Goal: Information Seeking & Learning: Learn about a topic

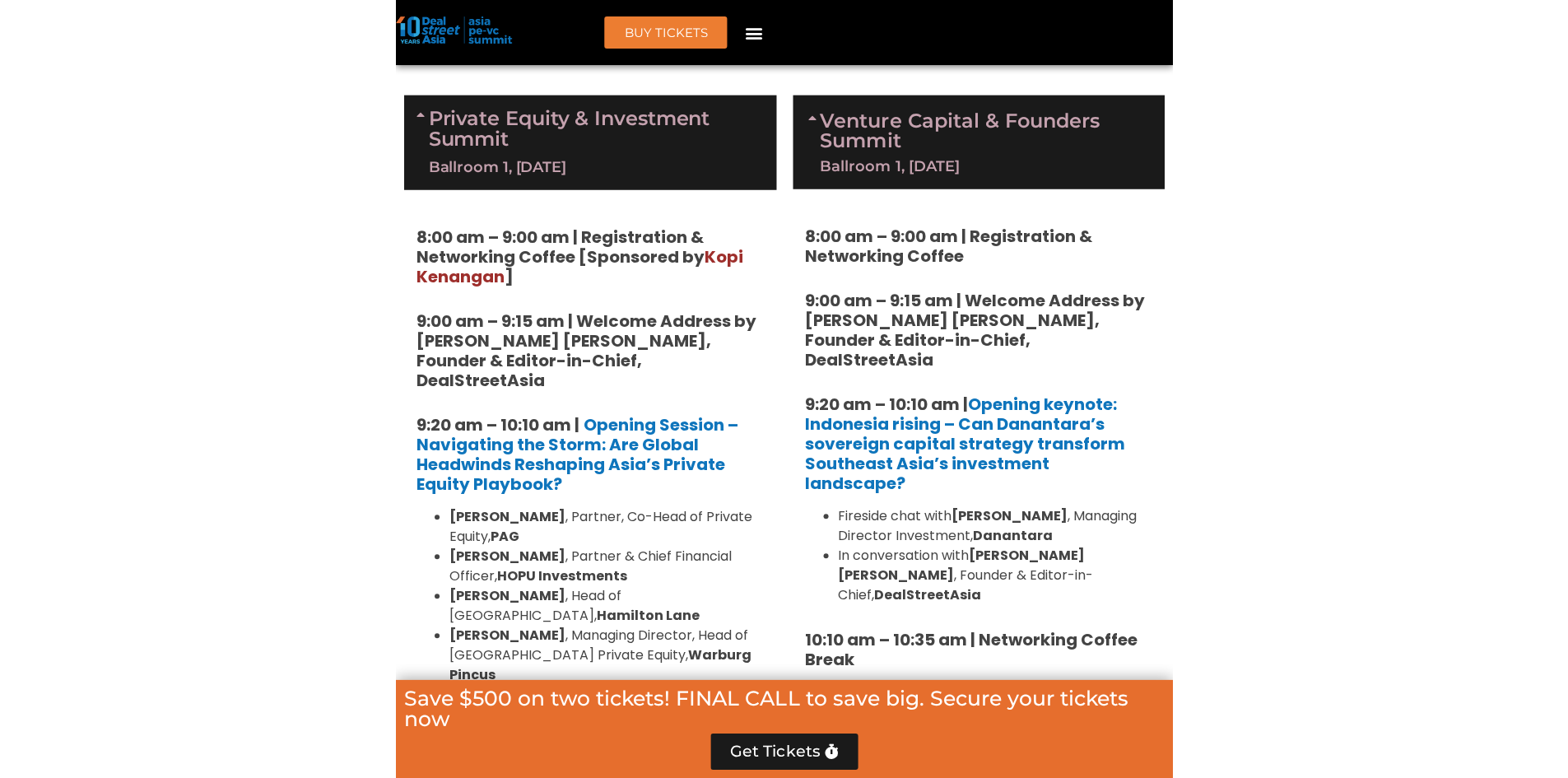
scroll to position [1187, 0]
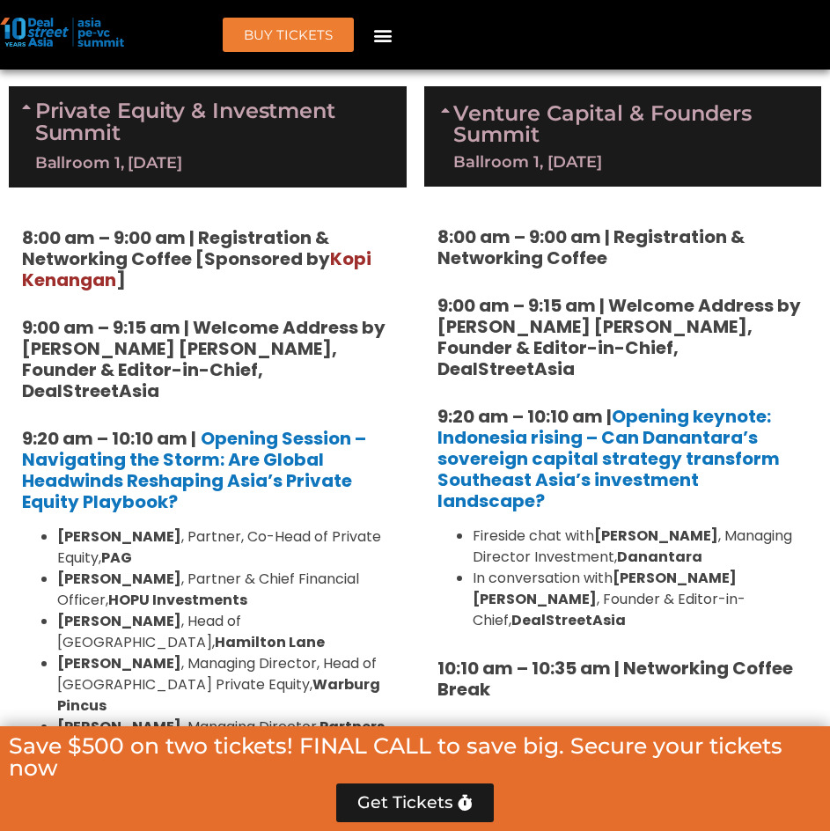
click at [25, 106] on icon at bounding box center [28, 106] width 13 height 14
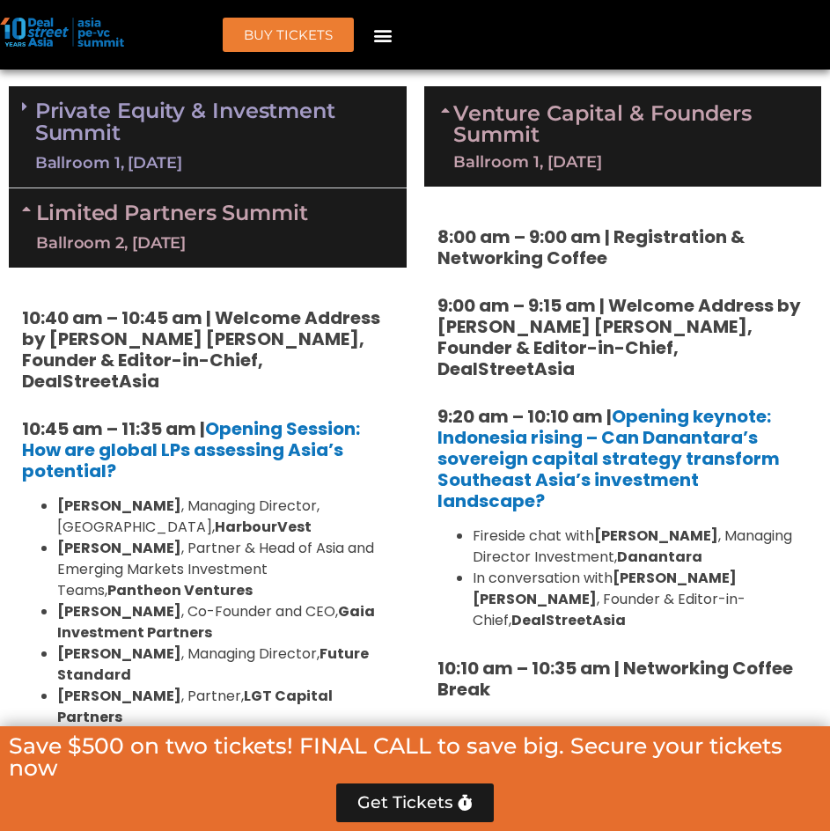
click at [26, 202] on icon at bounding box center [29, 209] width 14 height 14
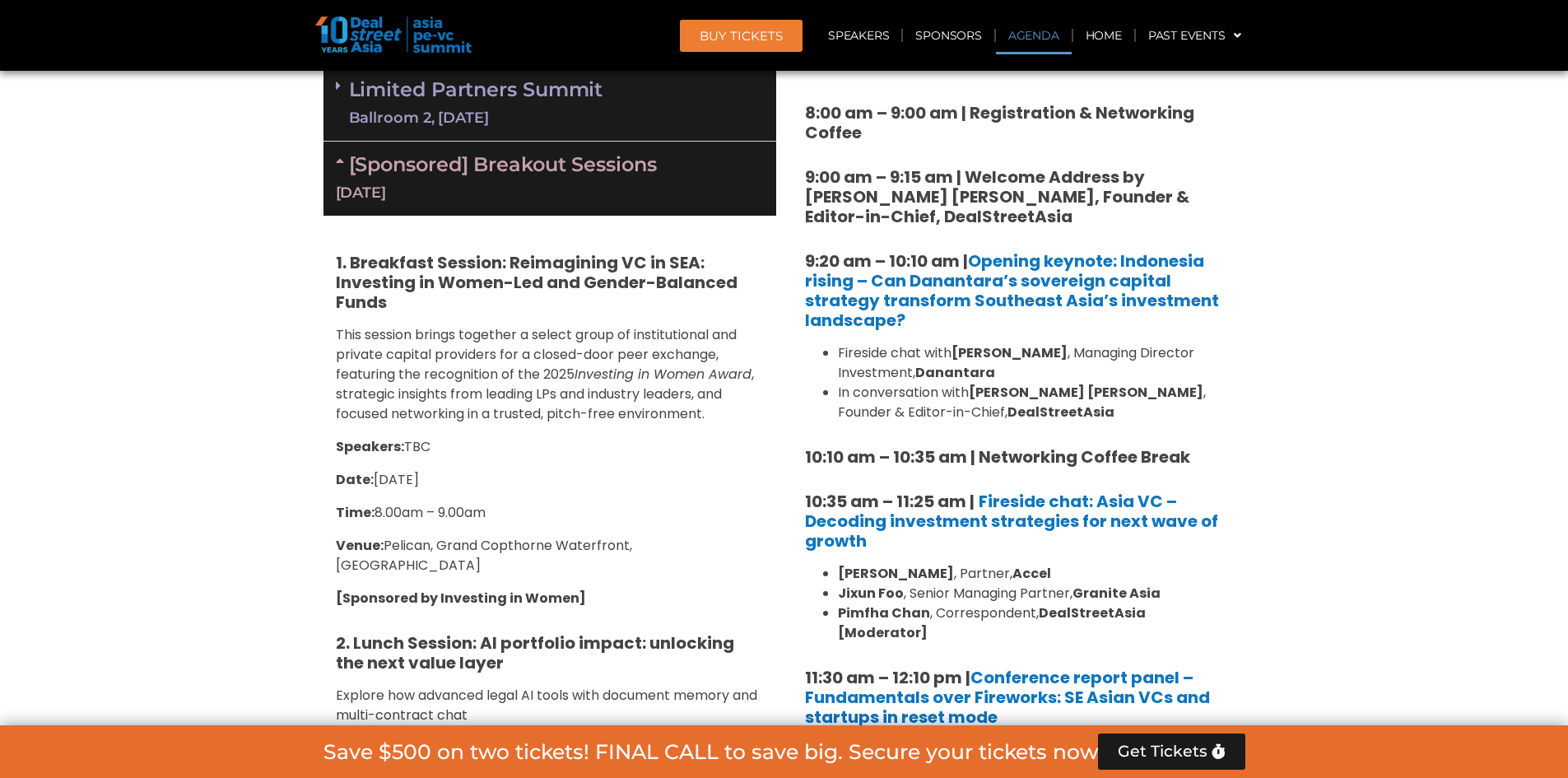
click at [339, 163] on icon at bounding box center [342, 161] width 13 height 13
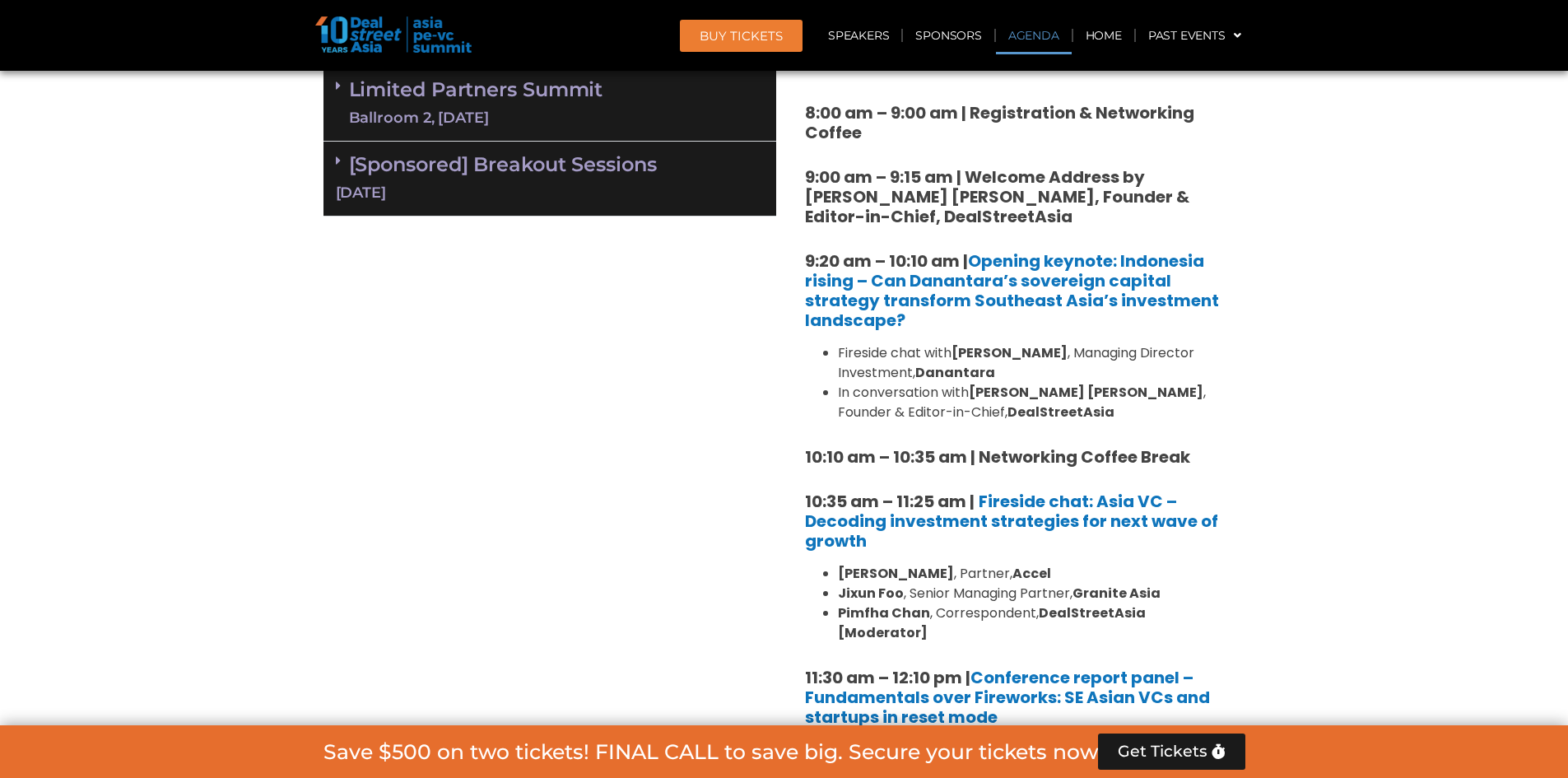
scroll to position [857, 0]
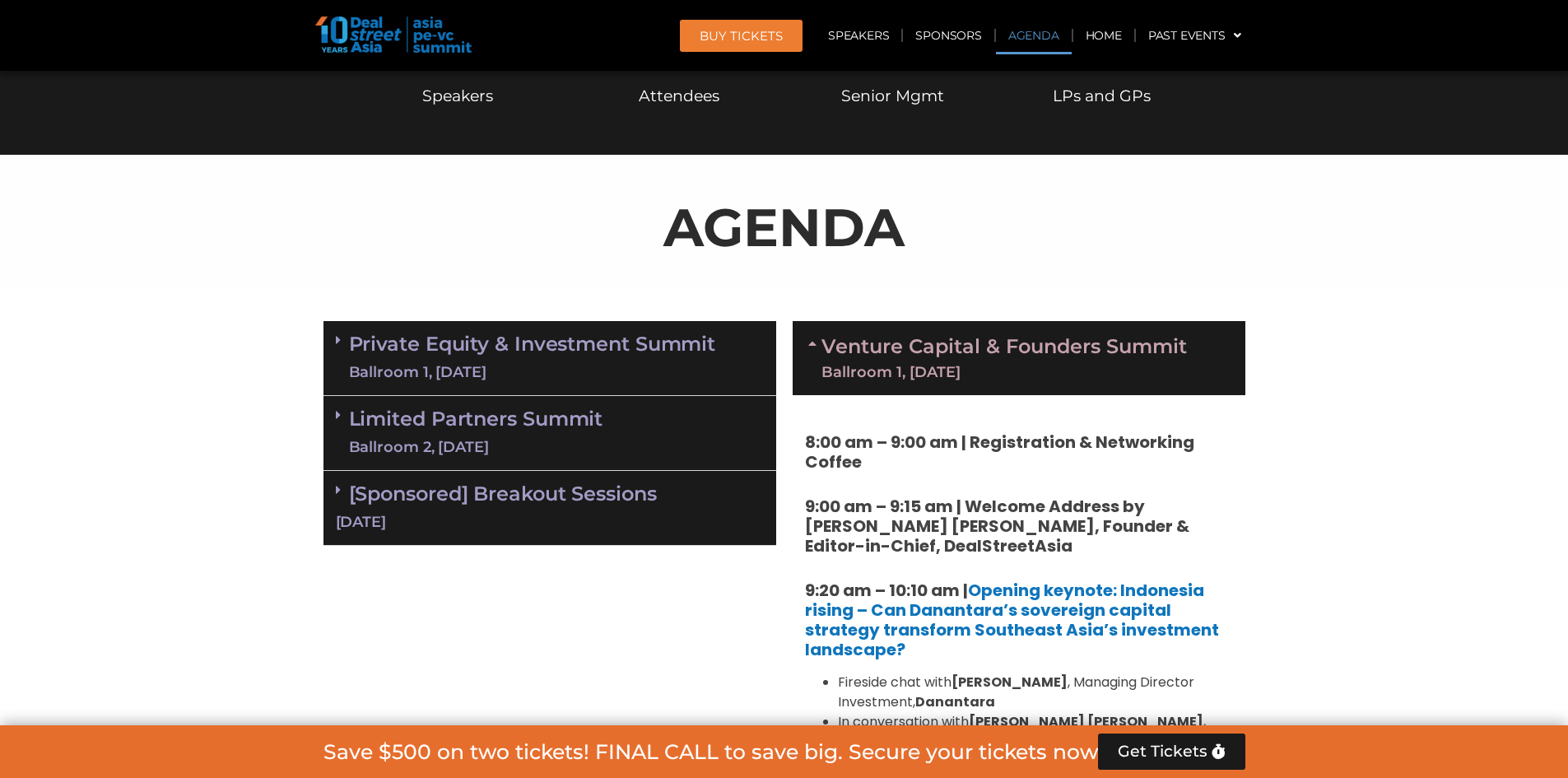
click at [503, 360] on link "Private Equity & Investment Summit Ballroom 1, [DATE]" at bounding box center [532, 357] width 367 height 50
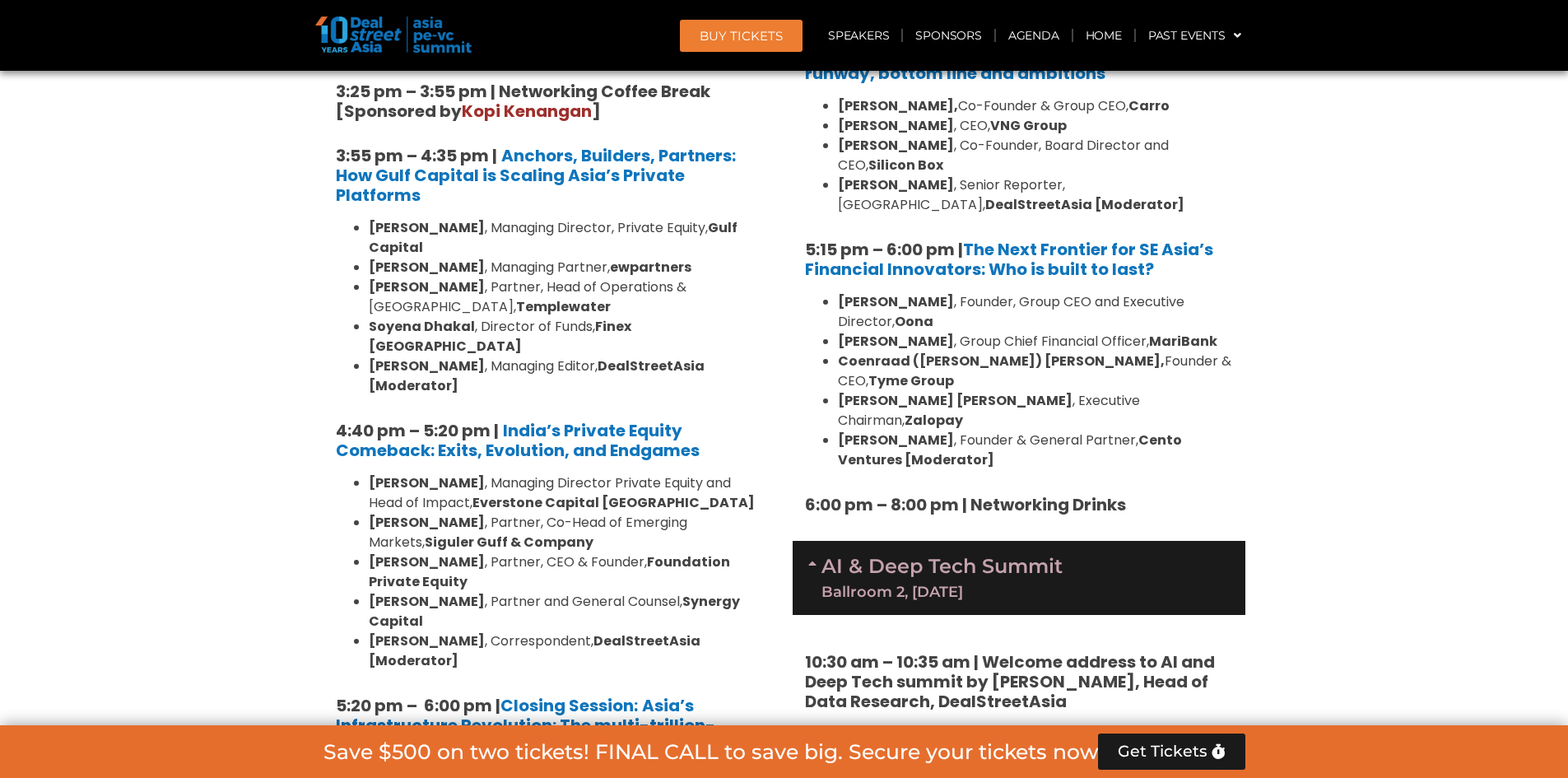
scroll to position [3326, 0]
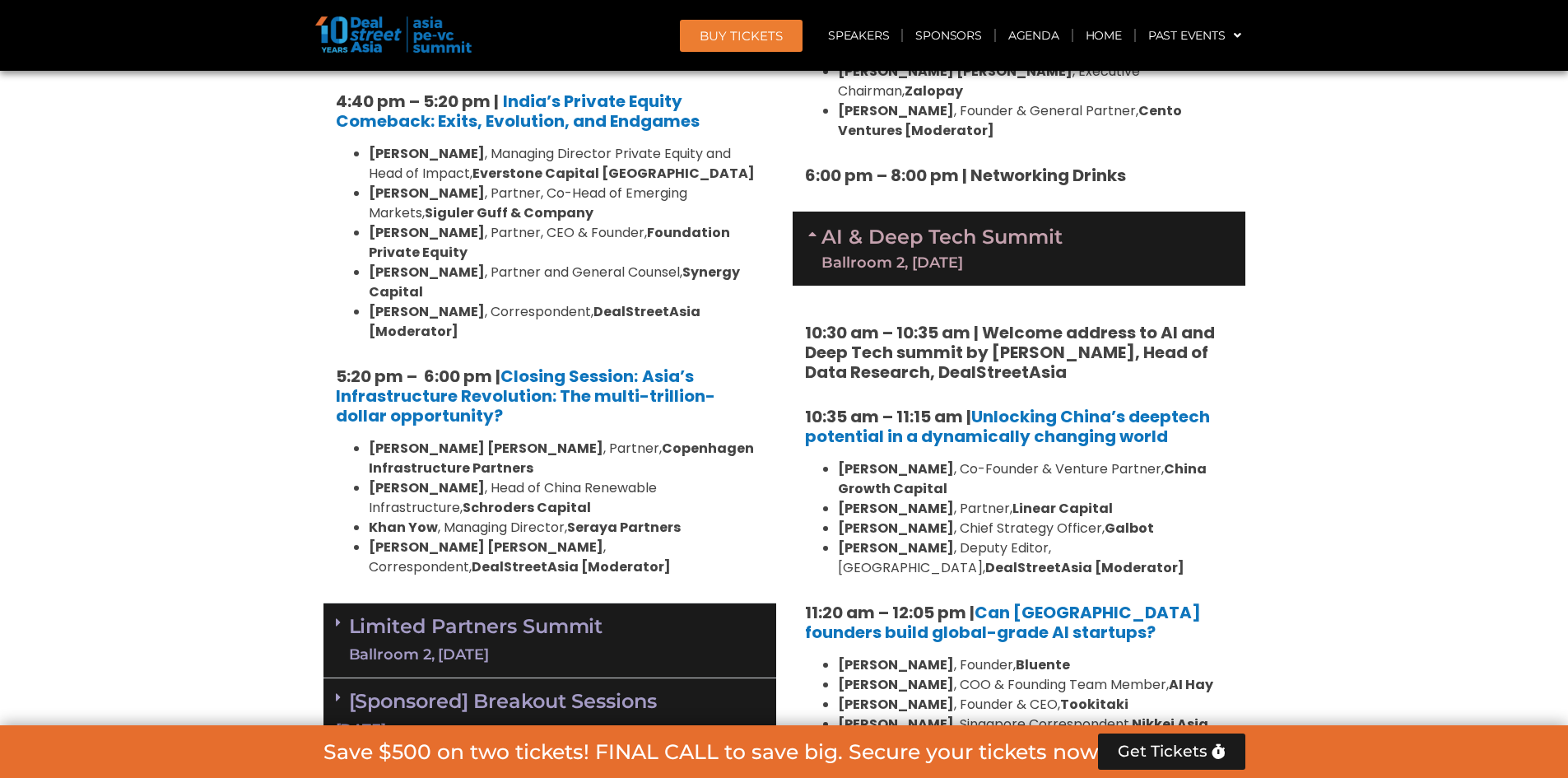
click at [498, 615] on link "Limited Partners [GEOGRAPHIC_DATA] 2, [DATE]" at bounding box center [476, 640] width 254 height 50
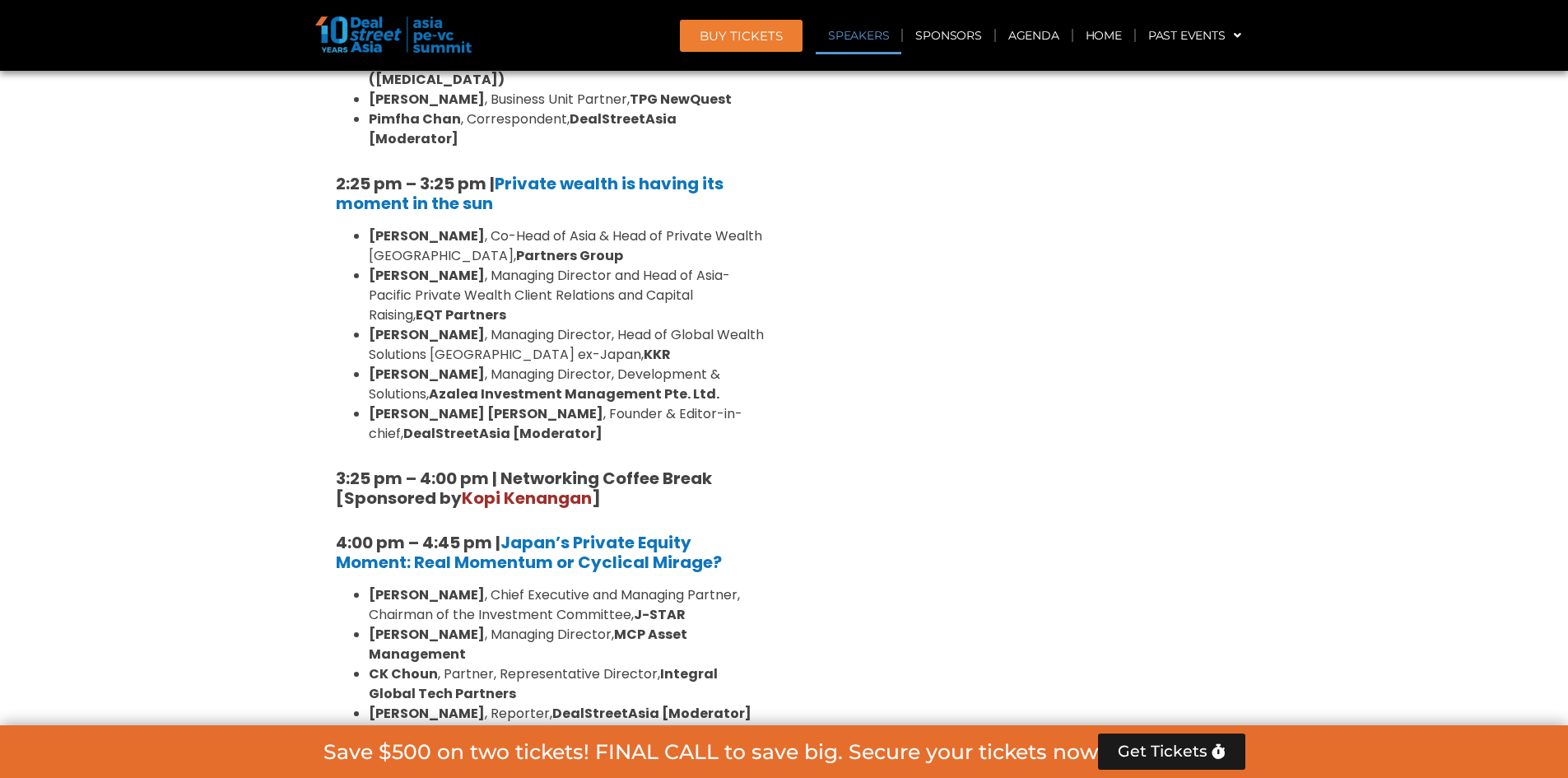
scroll to position [5137, 0]
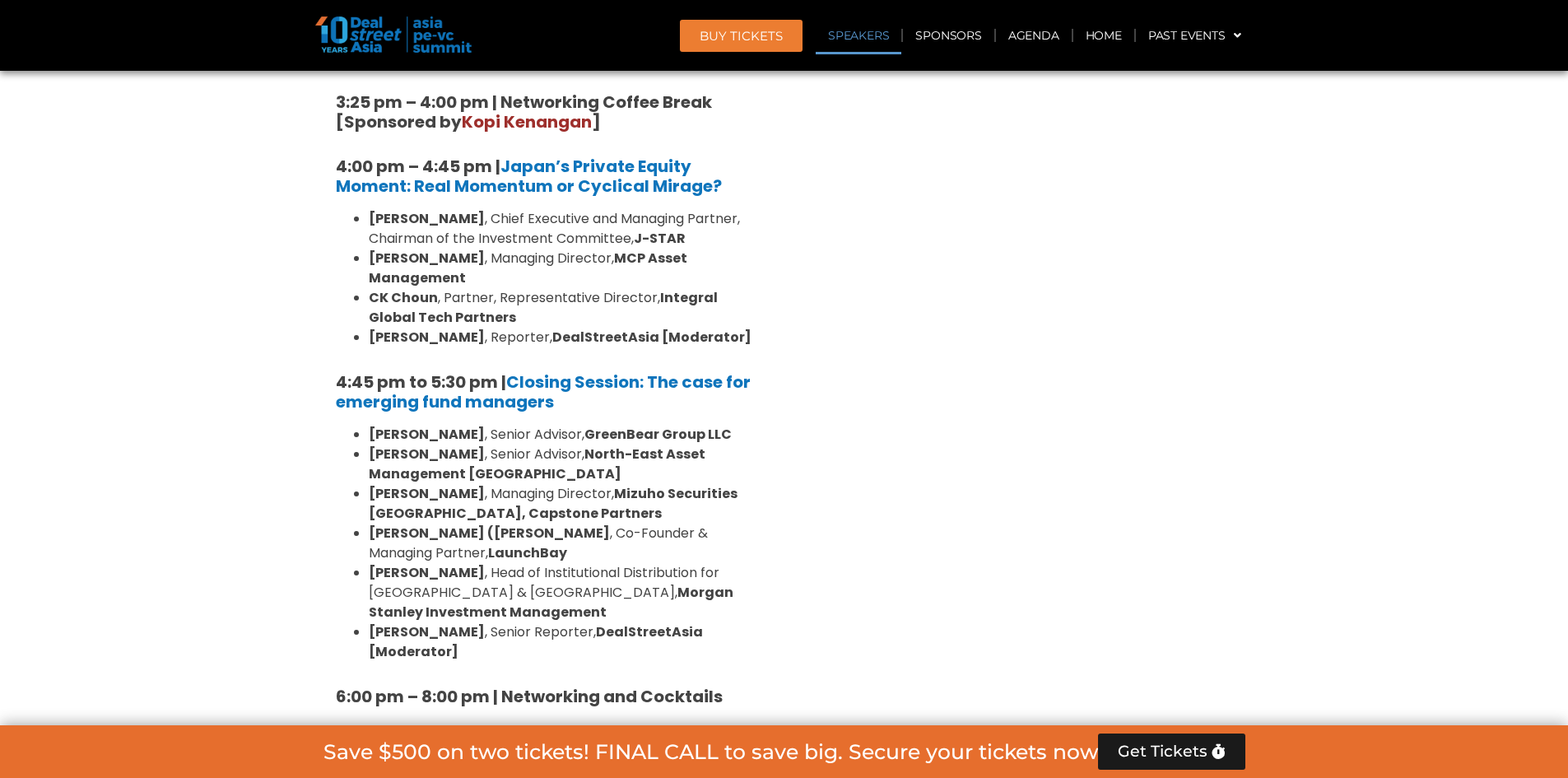
click at [563, 743] on link "[Sponsored] Breakout Sessions [DATE]" at bounding box center [550, 769] width 428 height 51
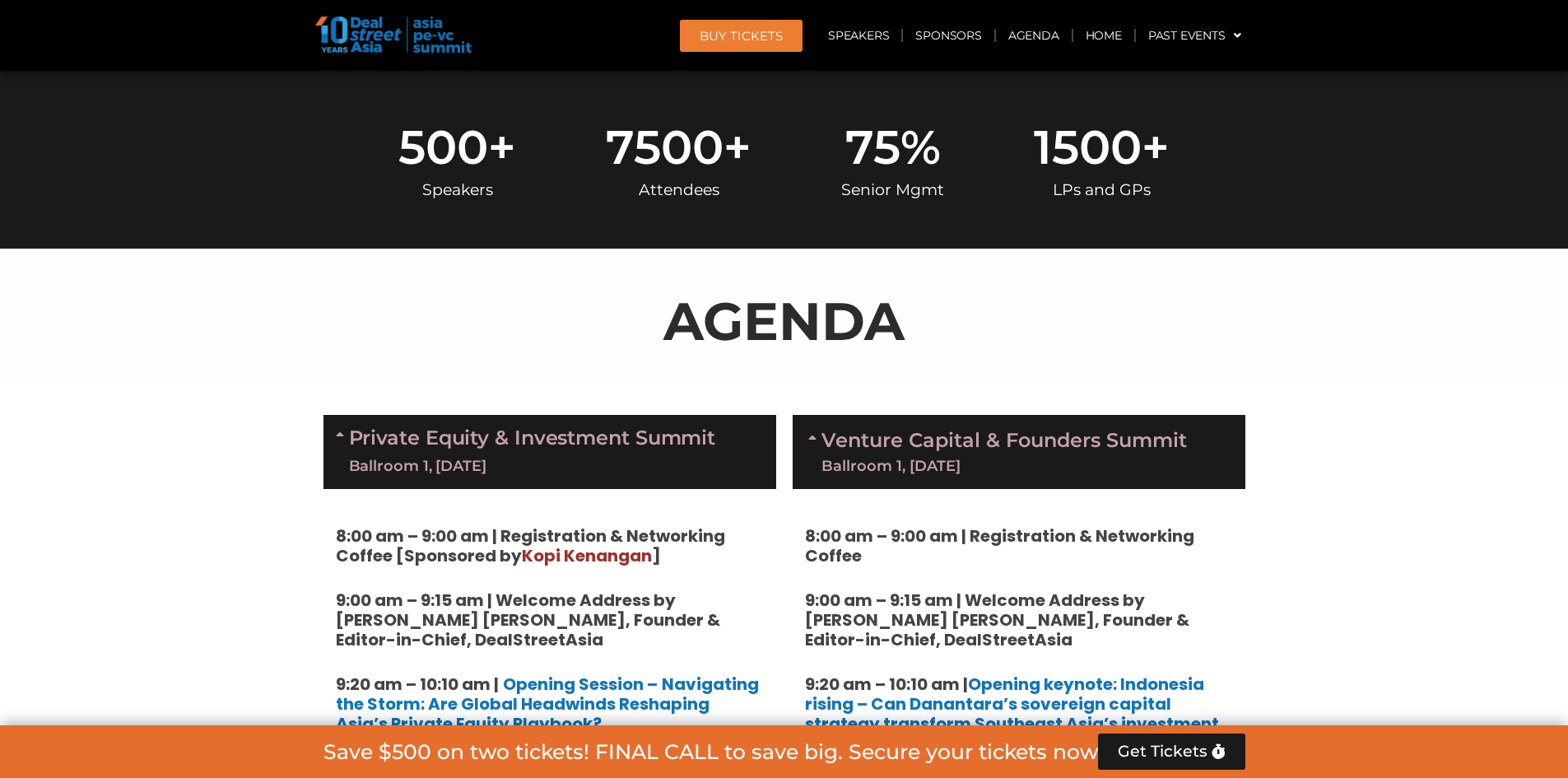
scroll to position [940, 0]
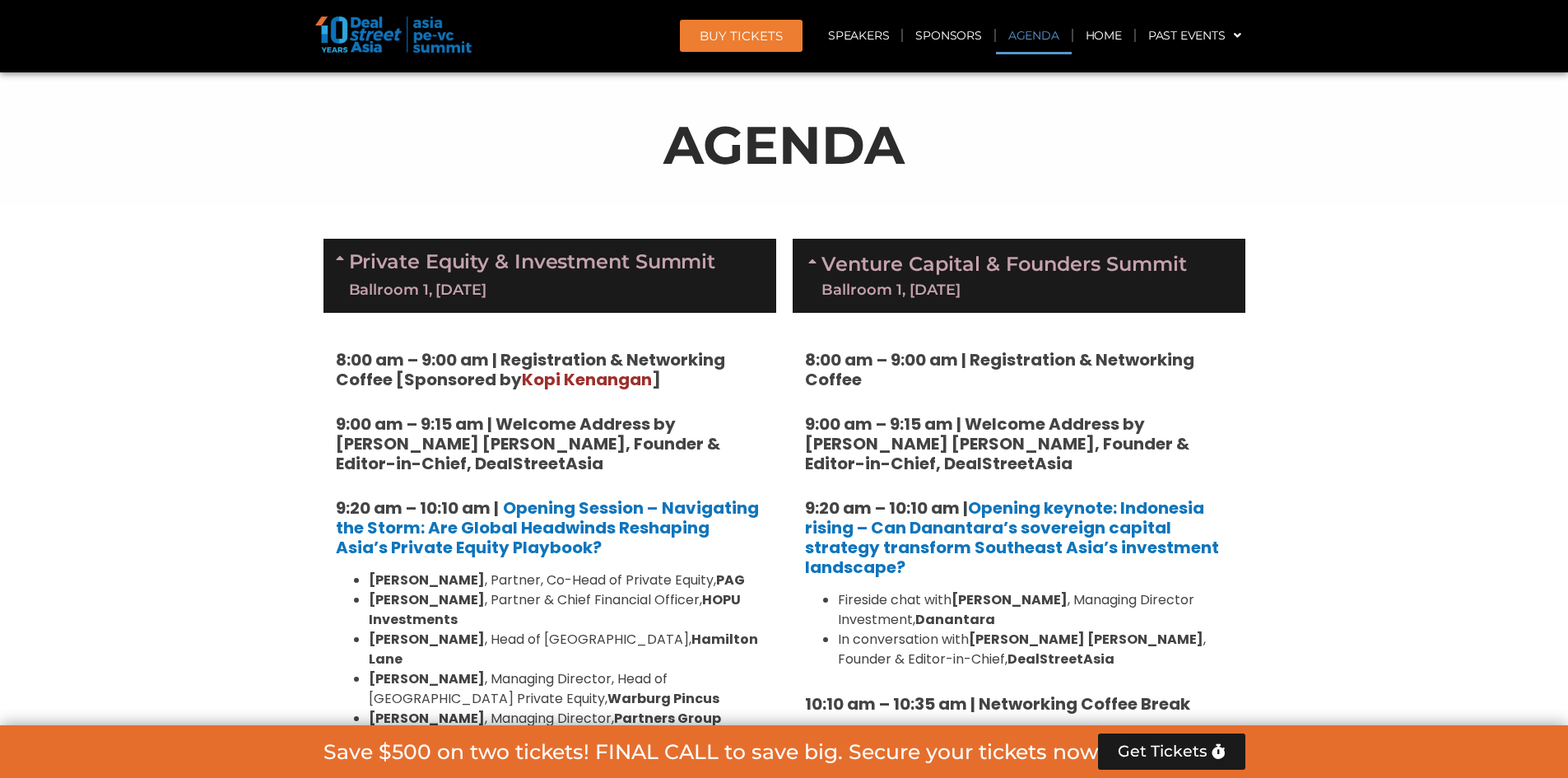
click at [345, 258] on icon at bounding box center [342, 257] width 13 height 13
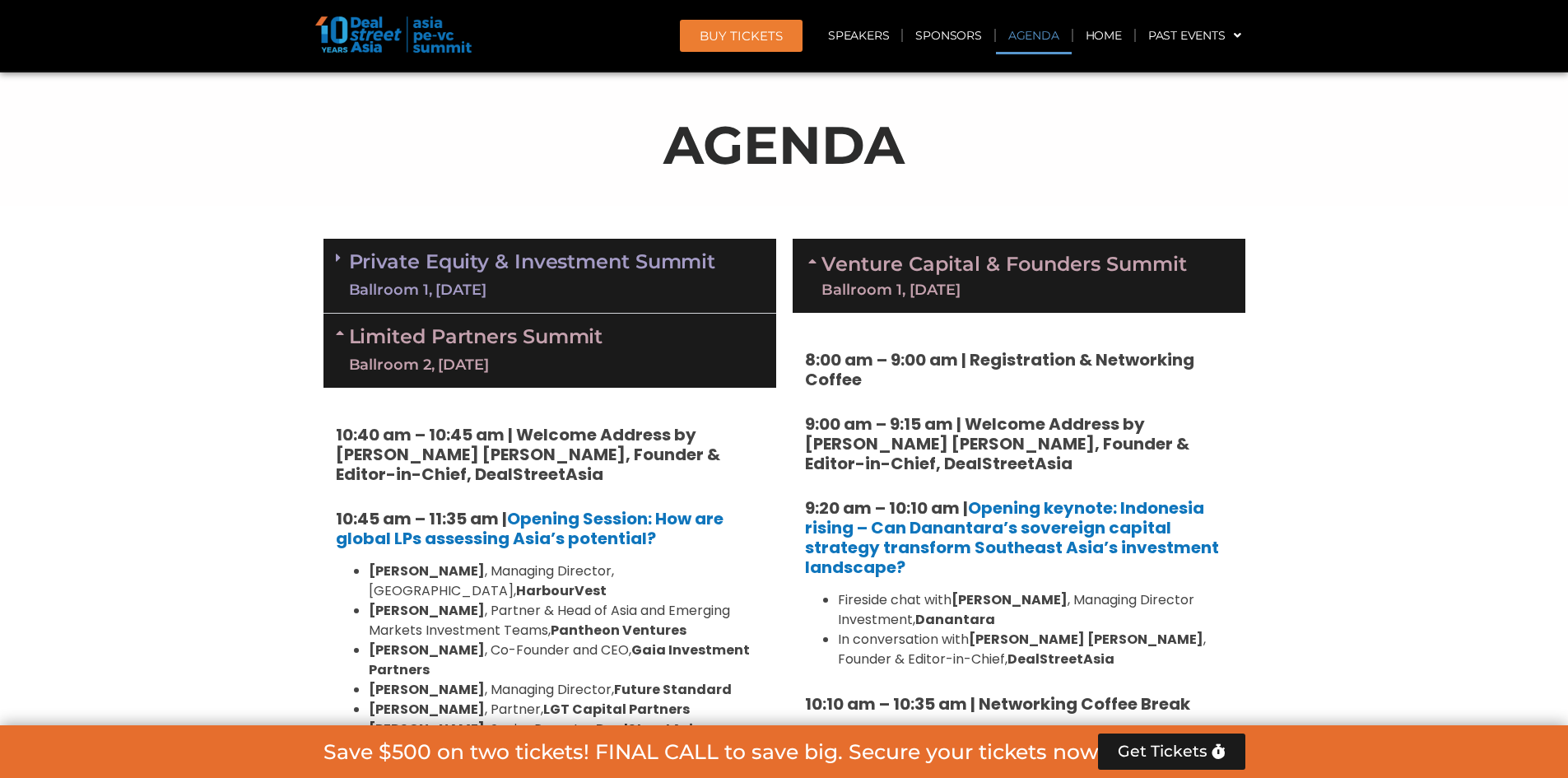
click at [346, 332] on icon at bounding box center [342, 333] width 13 height 13
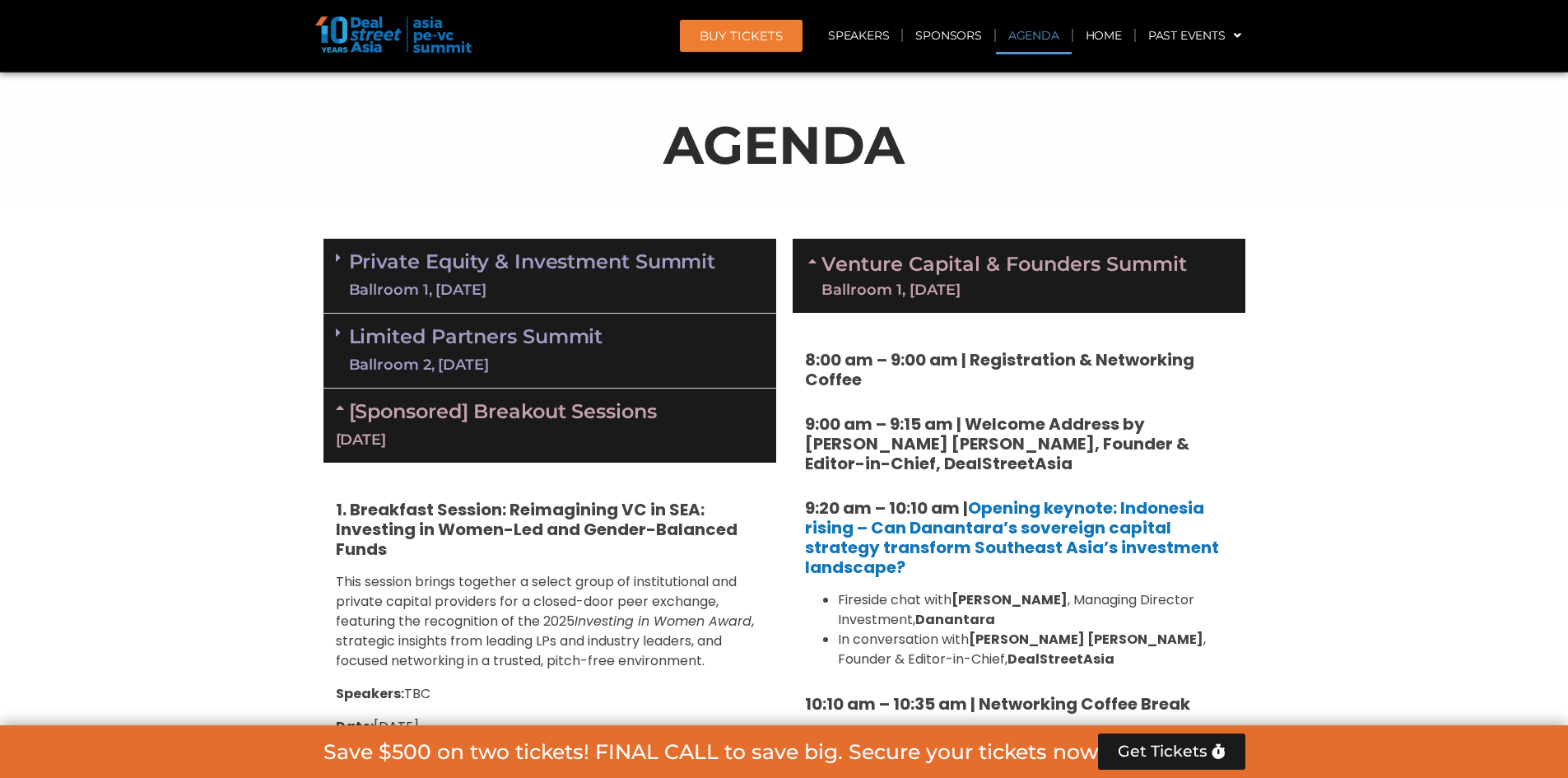
click at [339, 403] on icon at bounding box center [342, 408] width 13 height 13
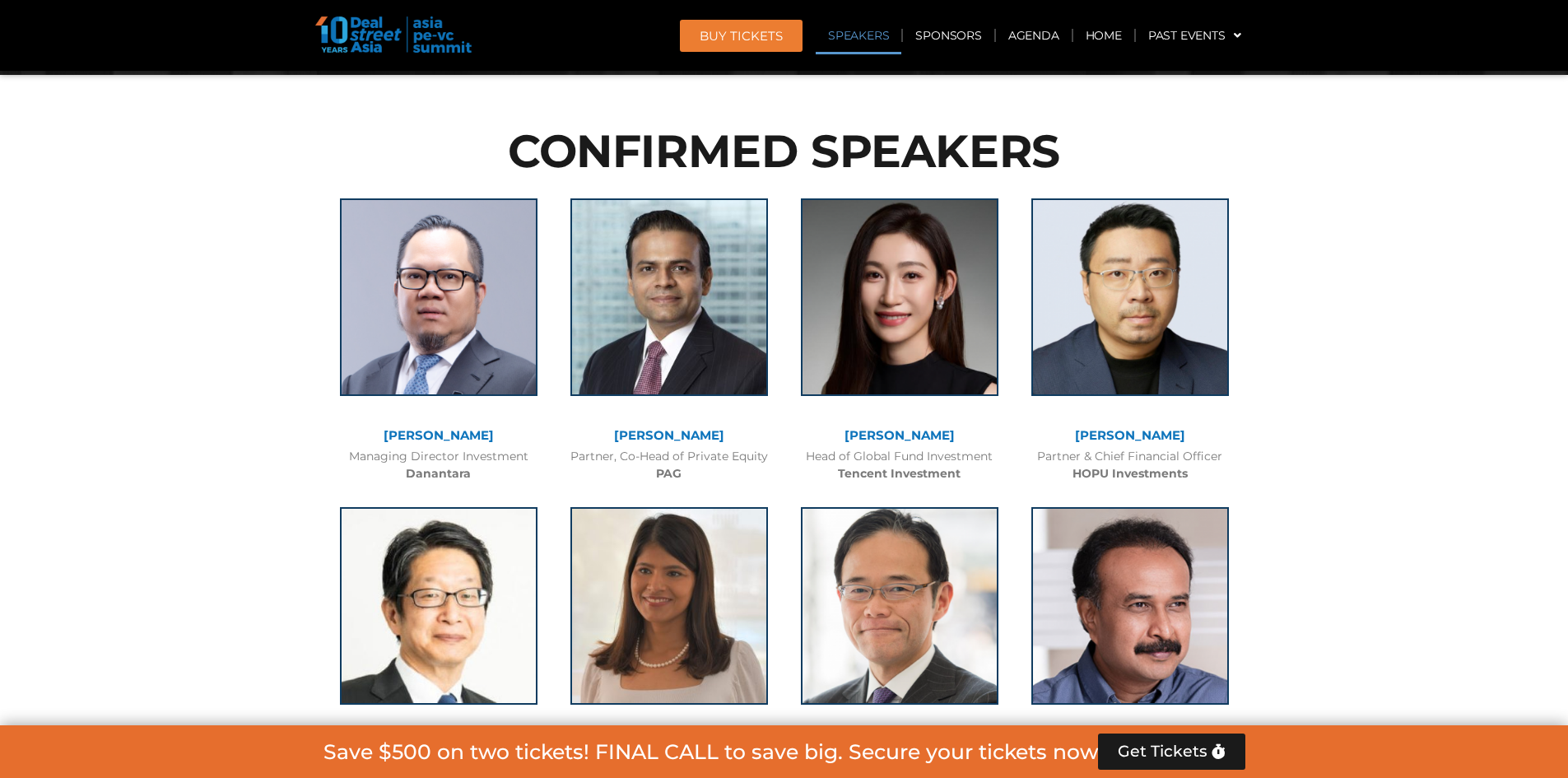
scroll to position [4315, 0]
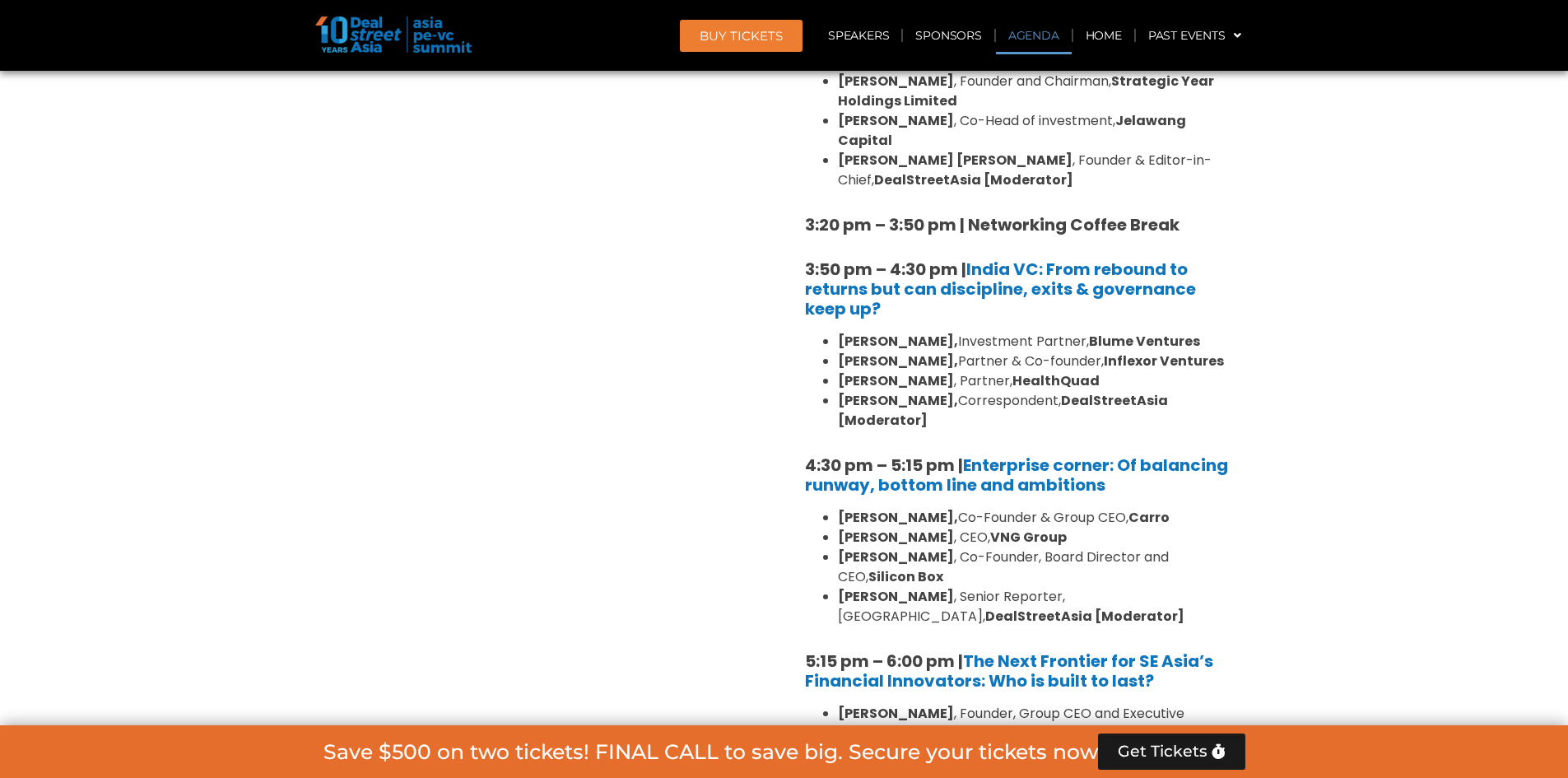
click at [775, 34] on link "Agenda" at bounding box center [1033, 36] width 76 height 37
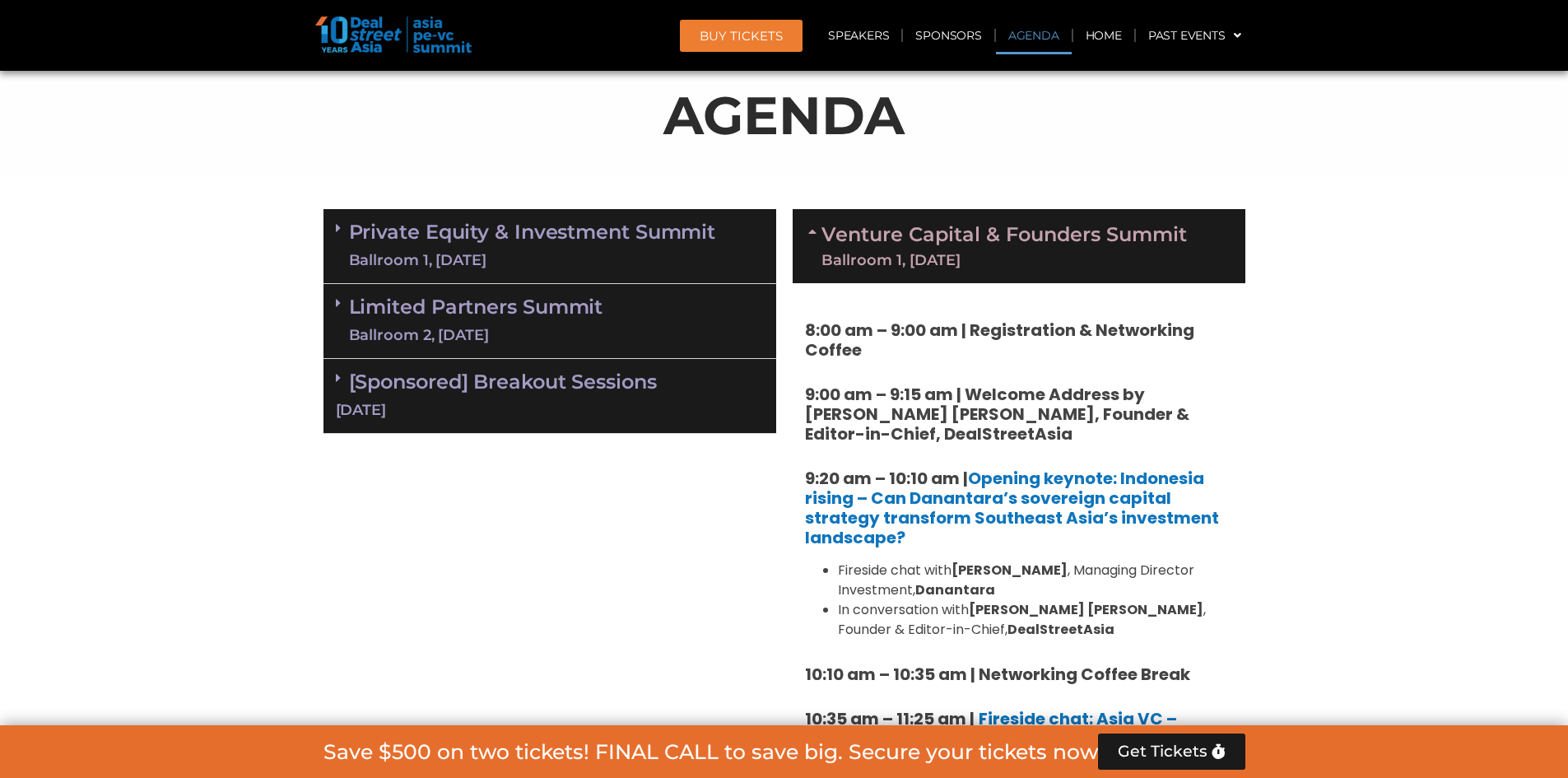
scroll to position [950, 0]
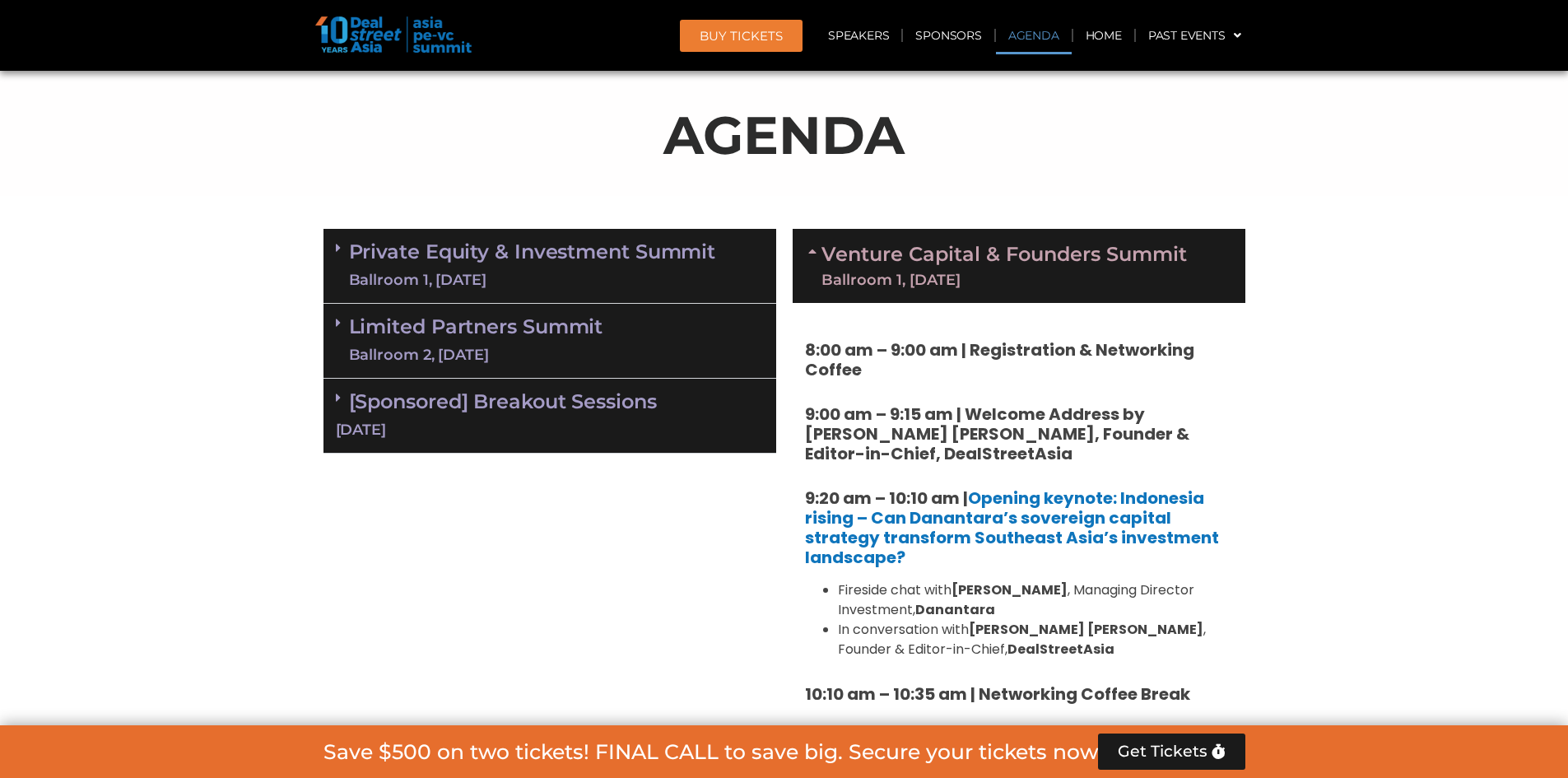
click at [775, 252] on icon at bounding box center [814, 251] width 13 height 13
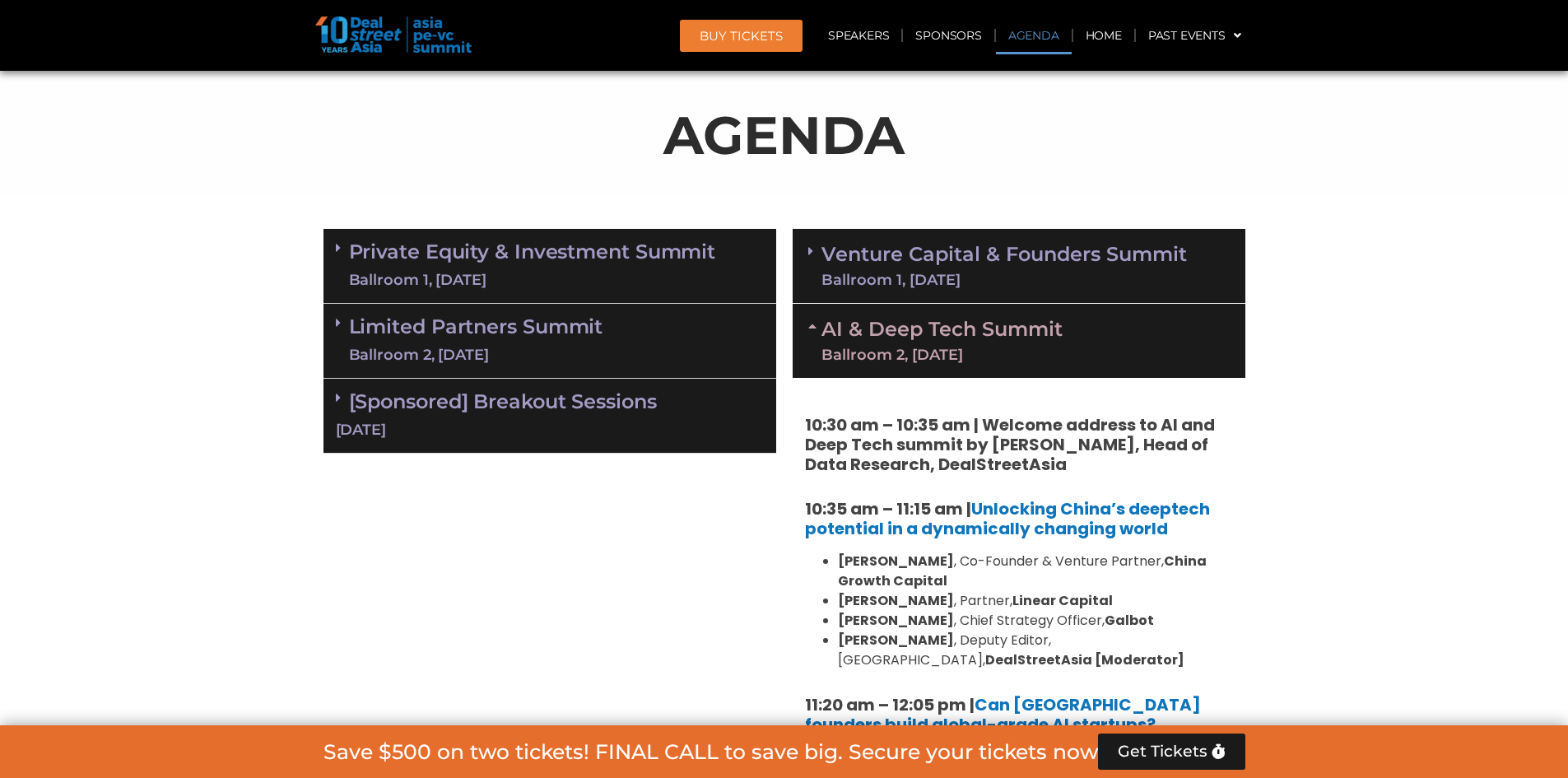
click at [775, 326] on icon at bounding box center [814, 325] width 13 height 13
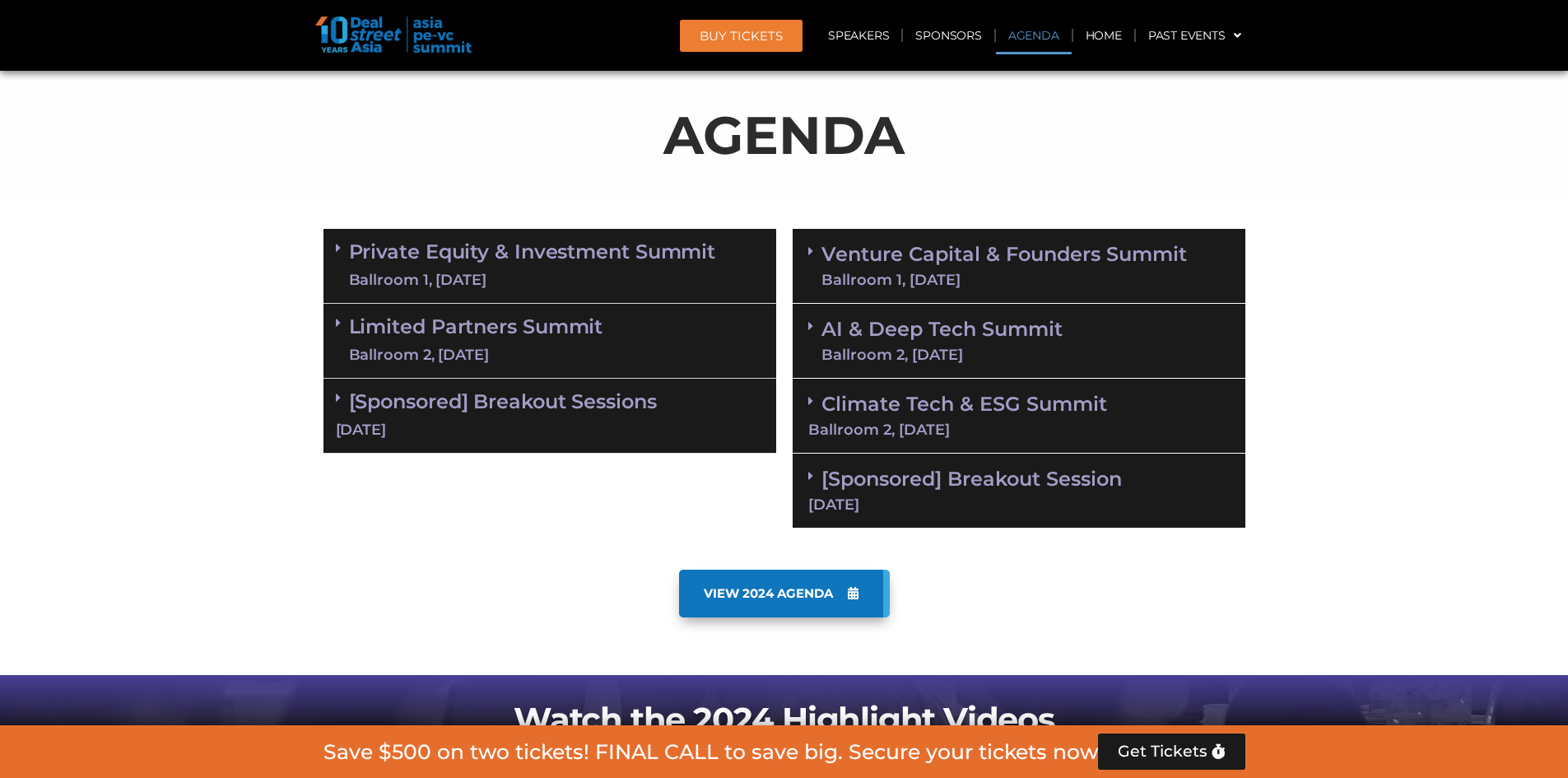
click at [775, 257] on link "Venture Capital & Founders​ Summit Ballroom 1, [DATE]" at bounding box center [1003, 266] width 366 height 43
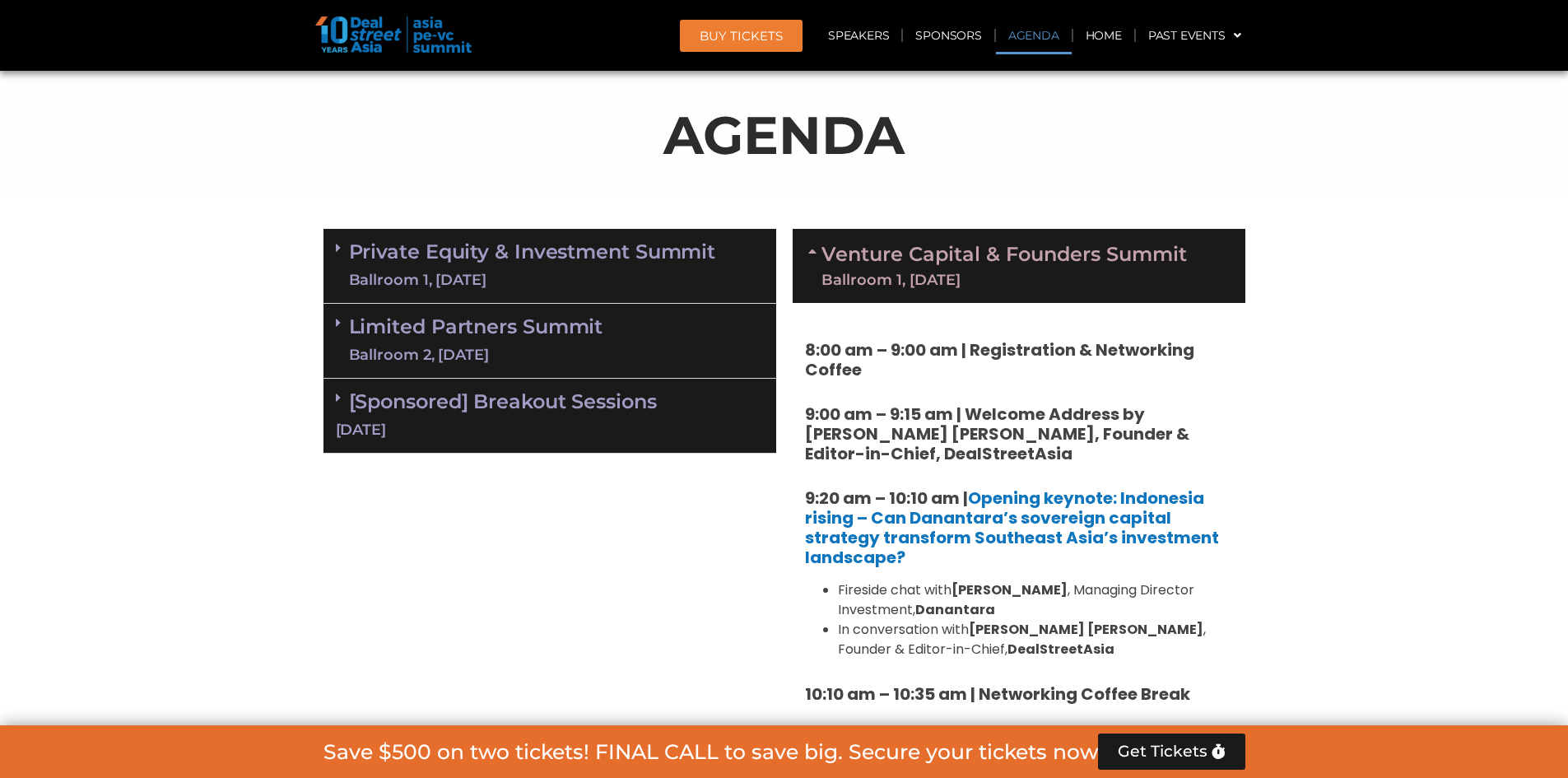
click at [775, 250] on link "Venture Capital & Founders​ Summit Ballroom 1, [DATE]" at bounding box center [1003, 266] width 366 height 43
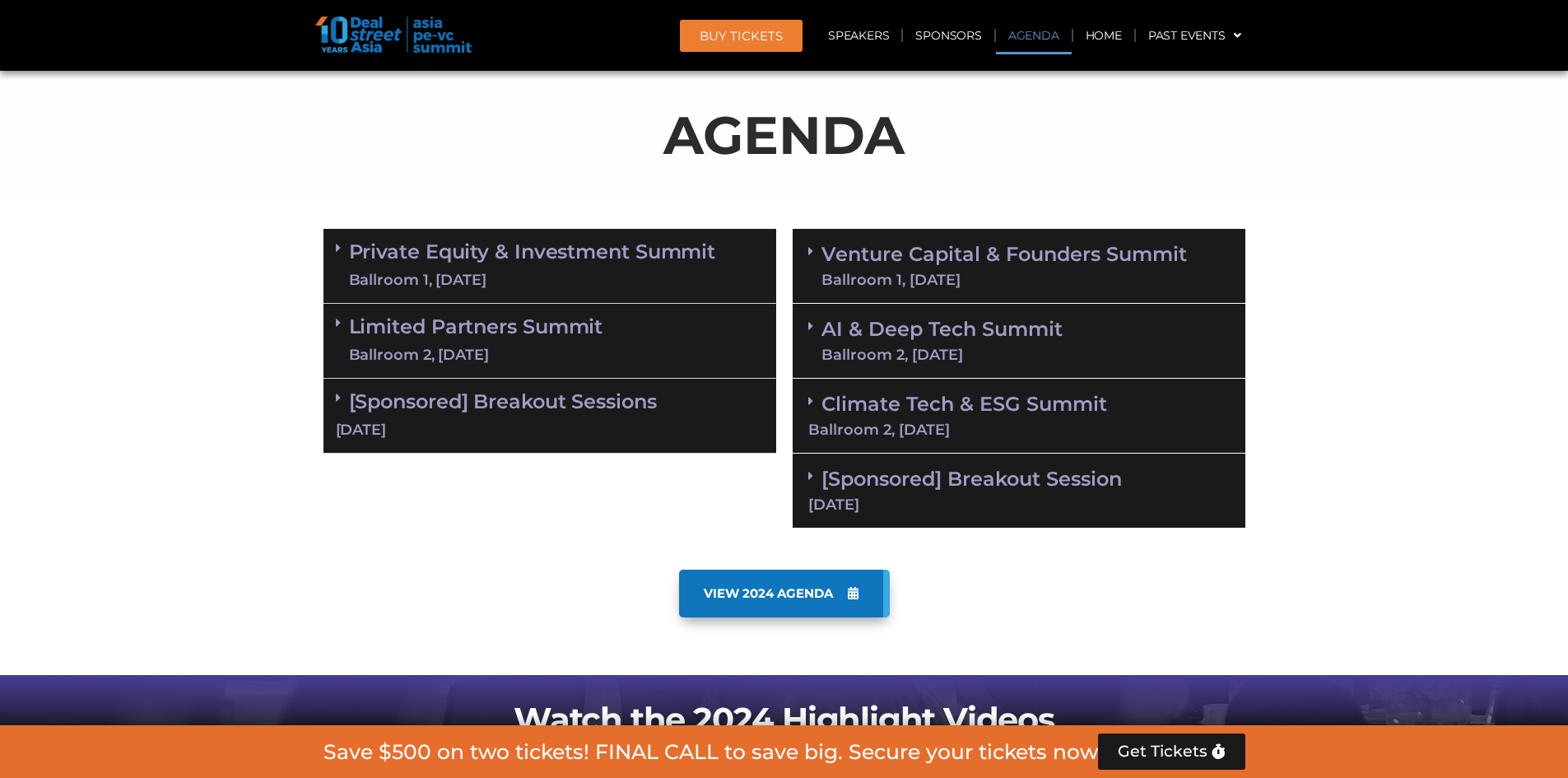
click at [457, 248] on link "Private Equity & Investment Summit Ballroom 1, [DATE]" at bounding box center [532, 266] width 367 height 50
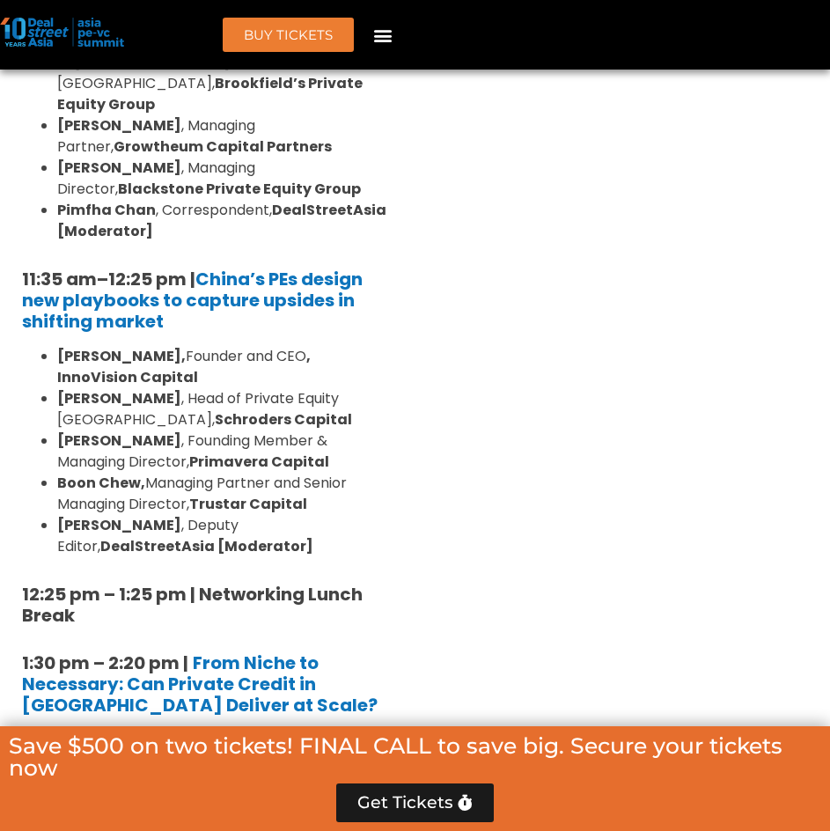
scroll to position [2336, 0]
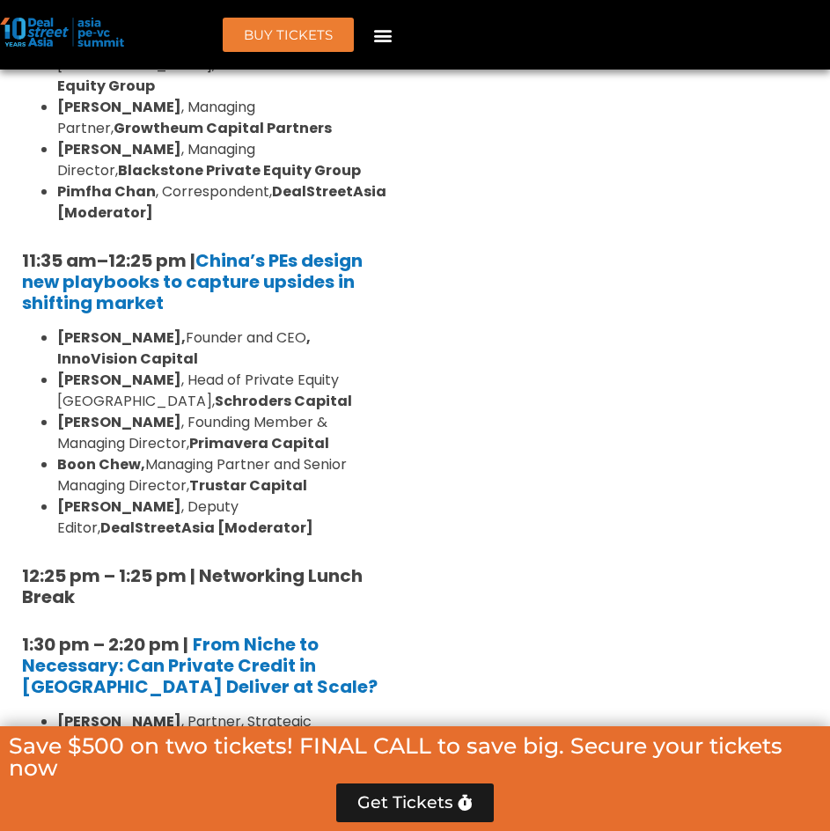
click at [415, 313] on div "Venture Capital & Founders​ Summit Ballroom 1, [DATE] 8:00 am – 9:00 am | Regis…" at bounding box center [622, 793] width 415 height 3564
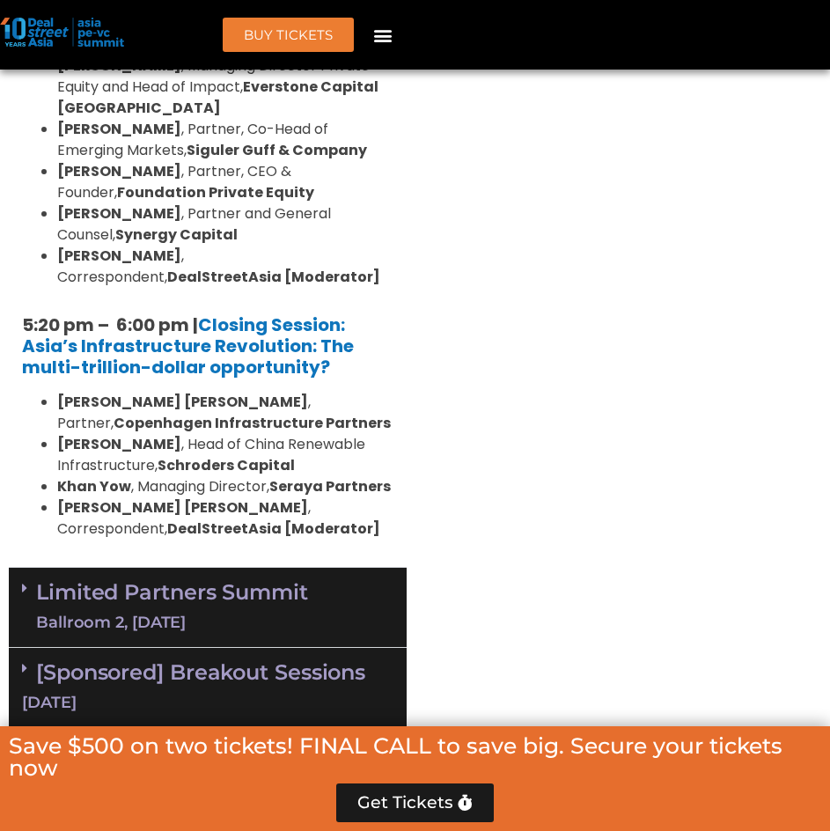
scroll to position [4184, 0]
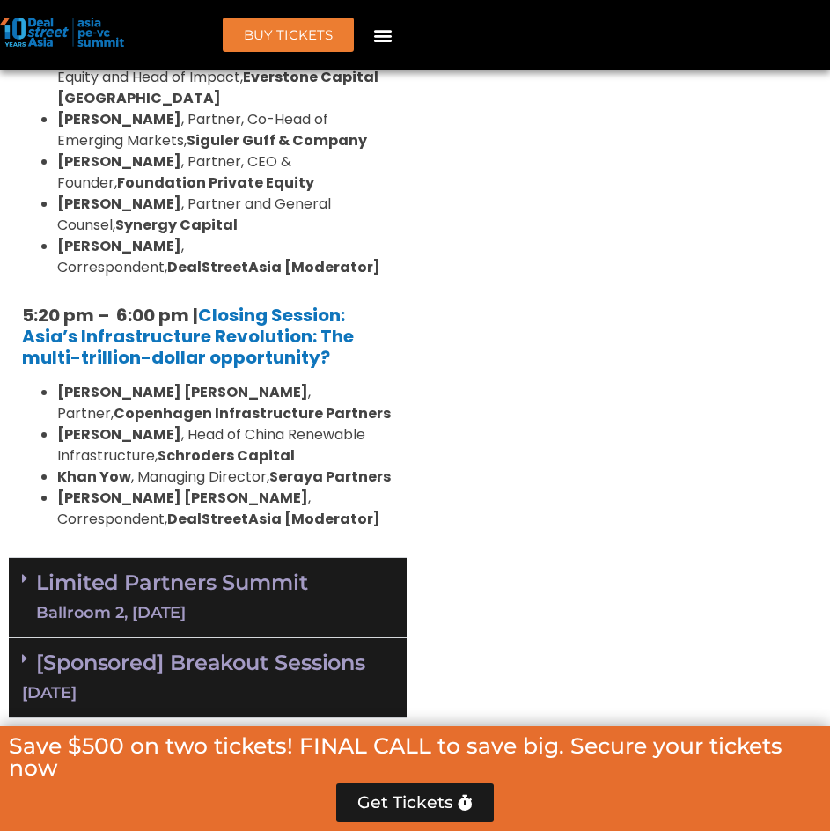
click at [151, 571] on link "Limited Partners [GEOGRAPHIC_DATA] 2, [DATE]" at bounding box center [172, 597] width 272 height 53
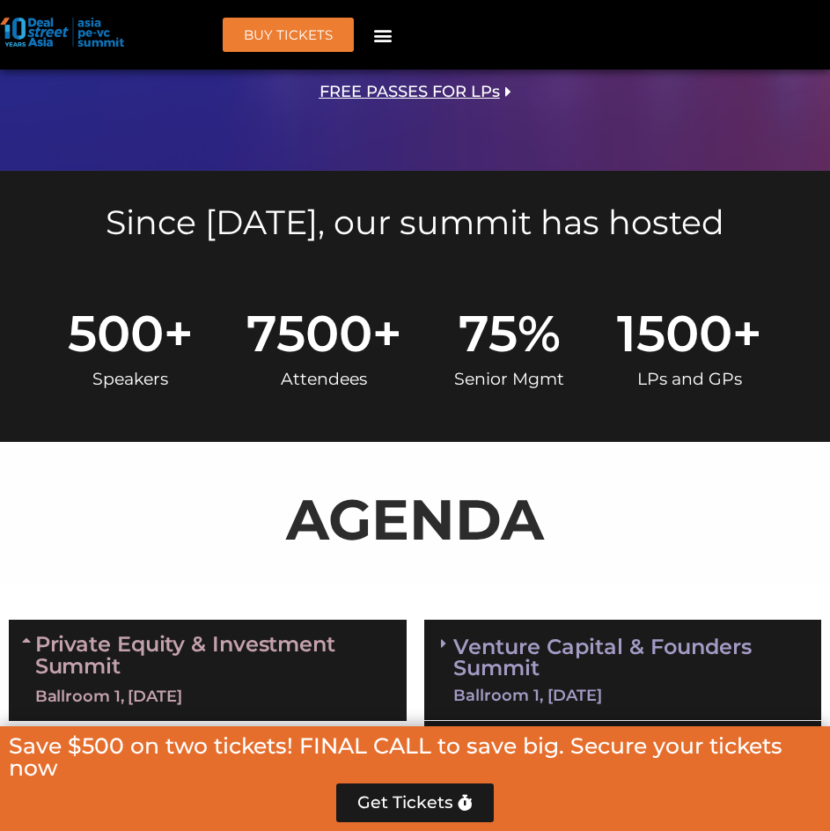
scroll to position [1104, 0]
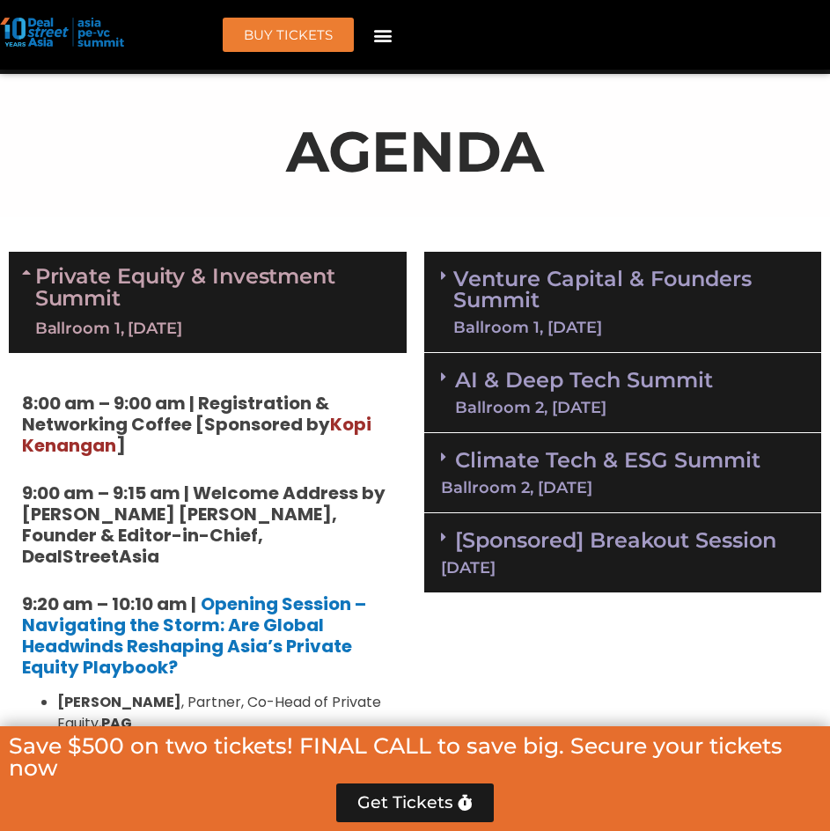
click at [158, 278] on link "Private Equity & Investment Summit Ballroom 1, [DATE]" at bounding box center [214, 302] width 358 height 75
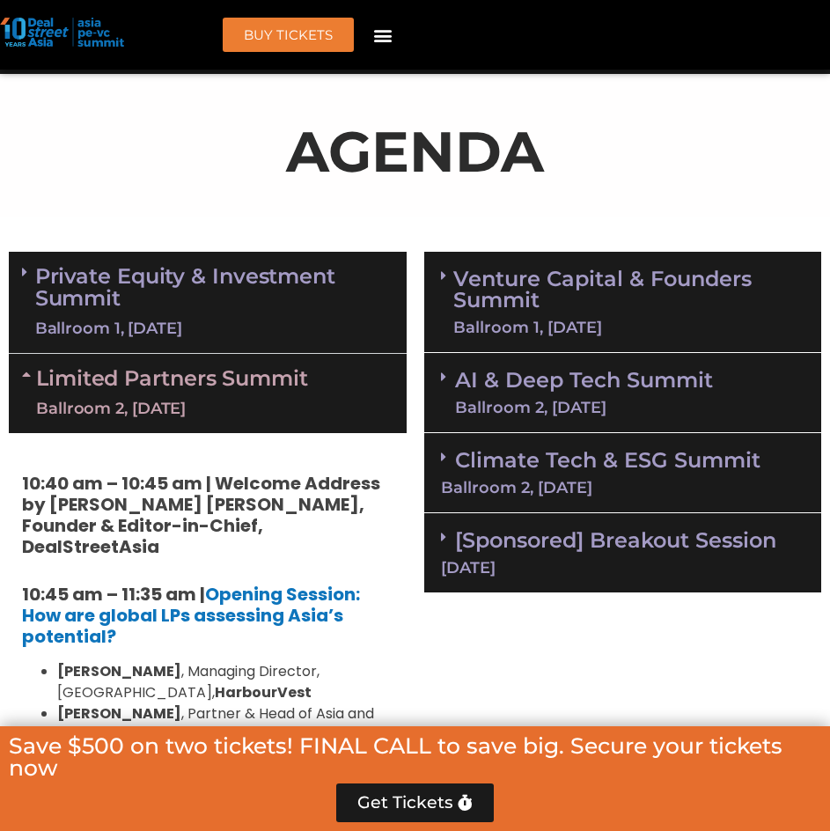
click at [154, 385] on link "Limited Partners [GEOGRAPHIC_DATA] 2, [DATE]" at bounding box center [172, 393] width 272 height 53
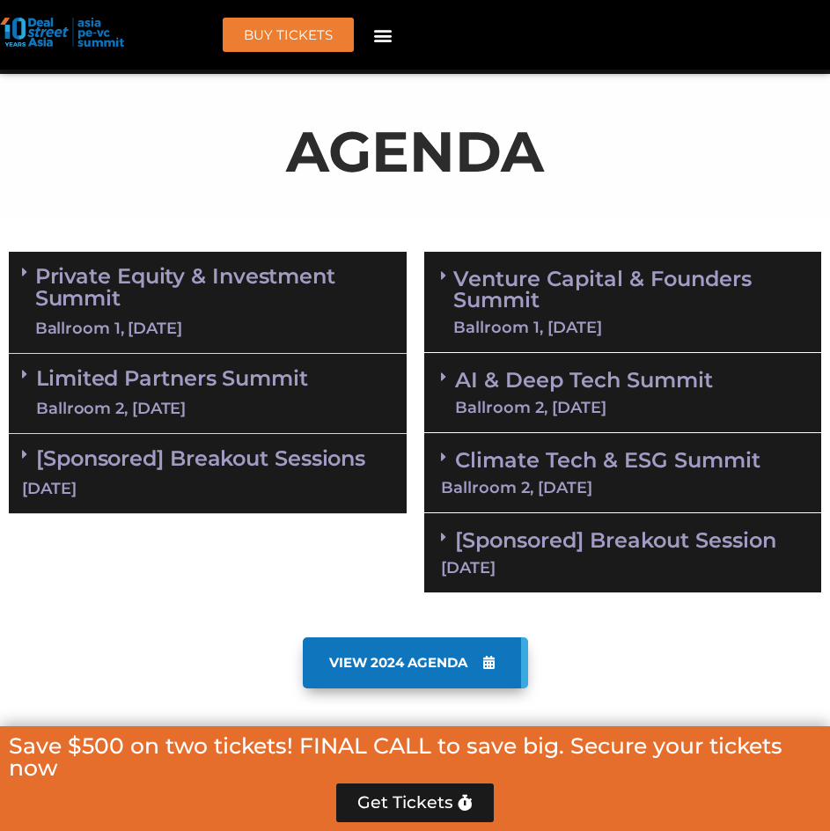
click at [617, 296] on link "Venture Capital & Founders​ Summit Ballroom 1, [DATE]" at bounding box center [628, 301] width 351 height 67
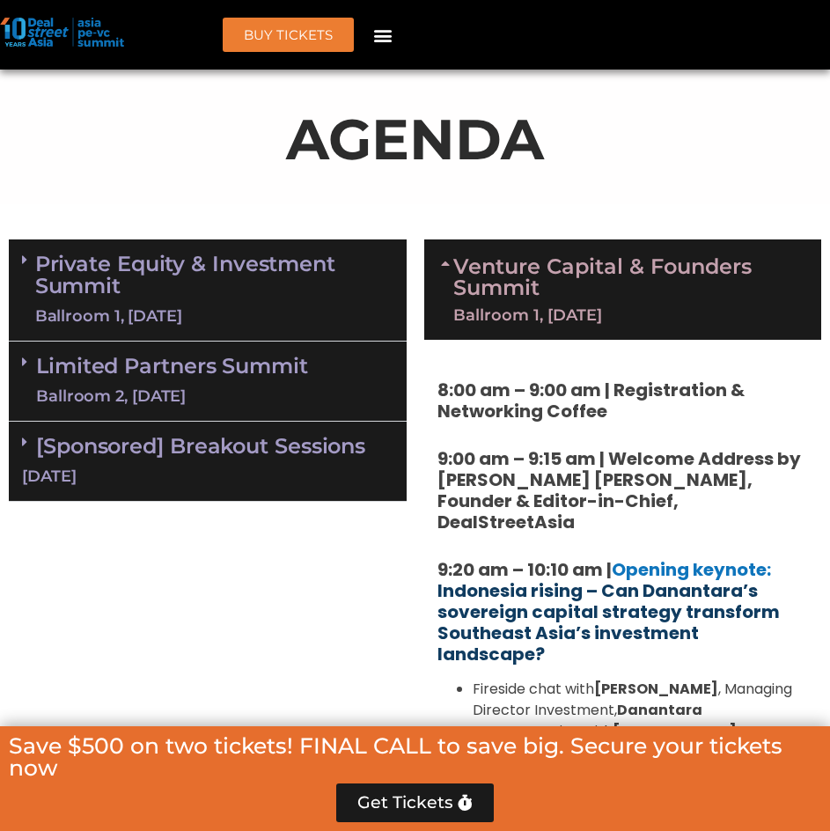
scroll to position [1192, 0]
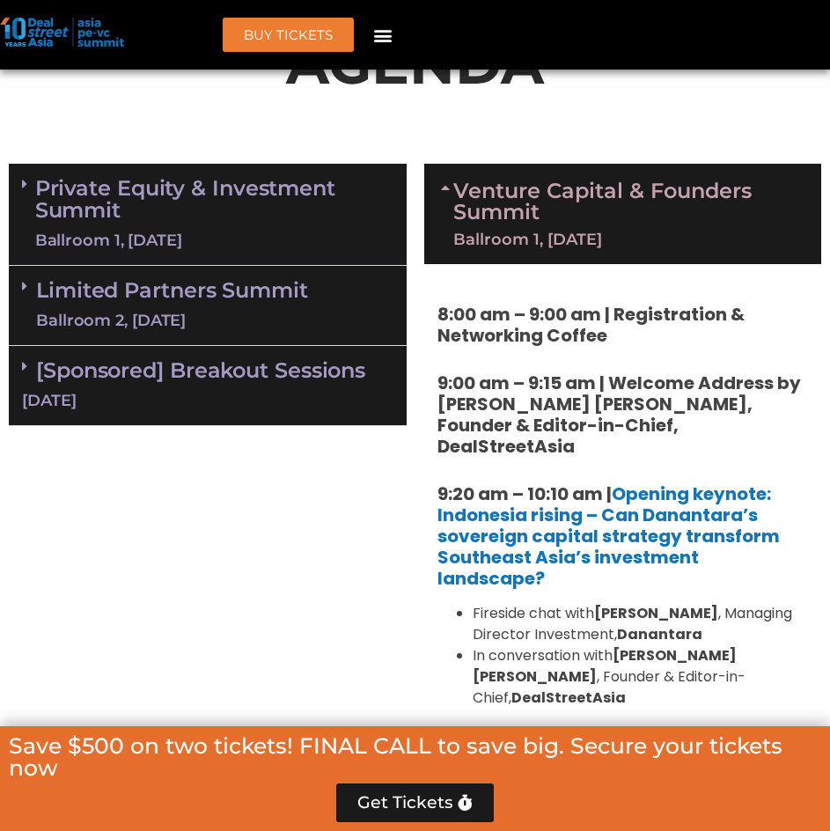
click at [606, 241] on div "Ballroom 1, [DATE]" at bounding box center [628, 239] width 351 height 16
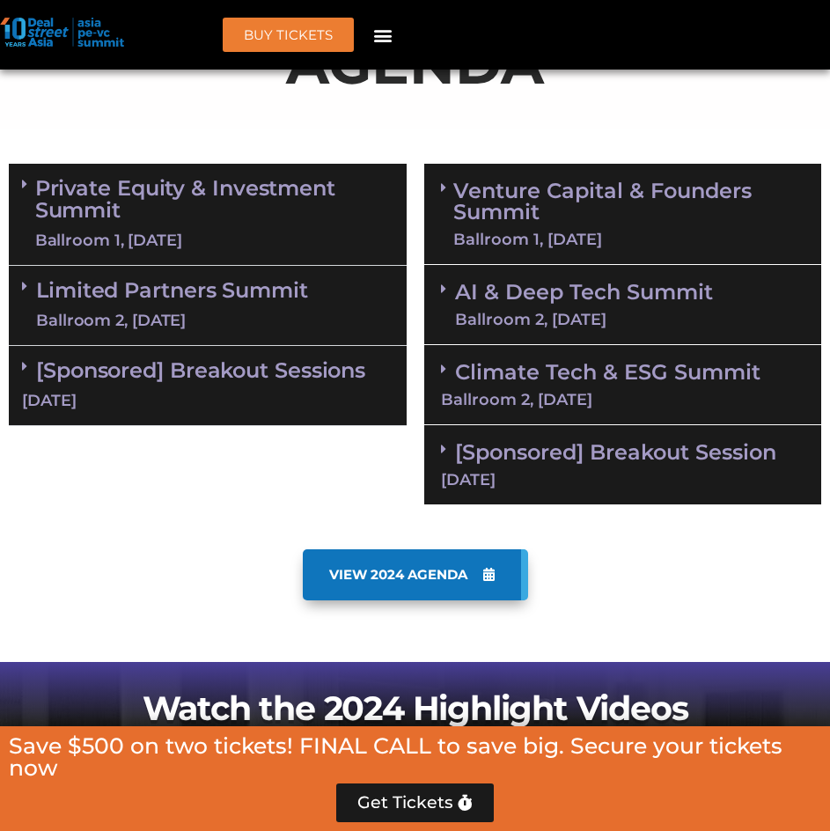
click at [603, 301] on link "AI & Deep Tech Summit Ballroom 2, [DATE]" at bounding box center [584, 305] width 258 height 46
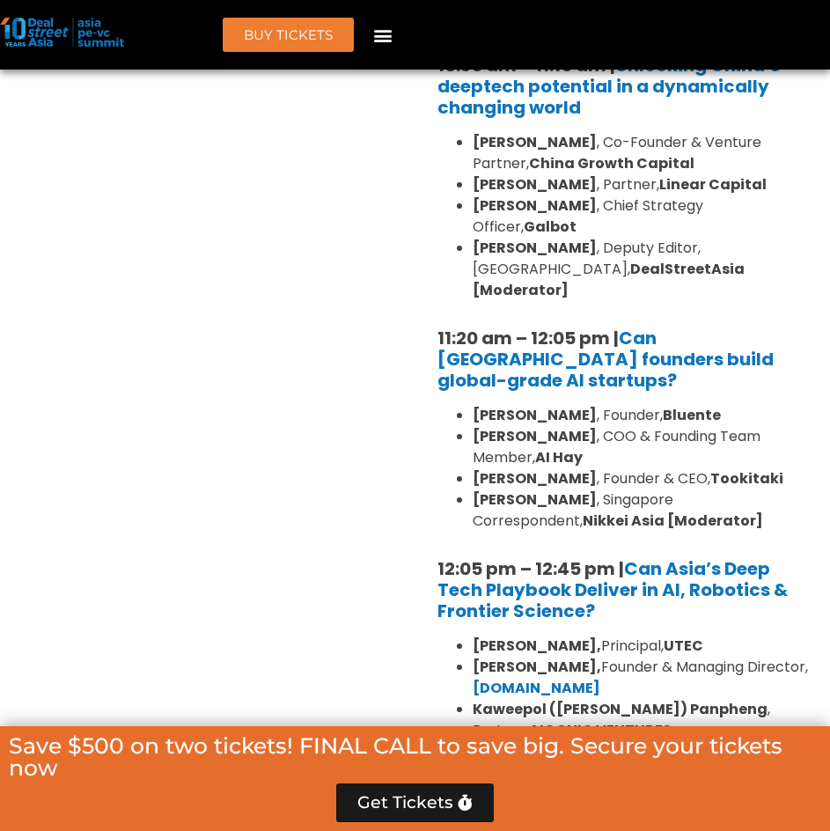
scroll to position [1984, 0]
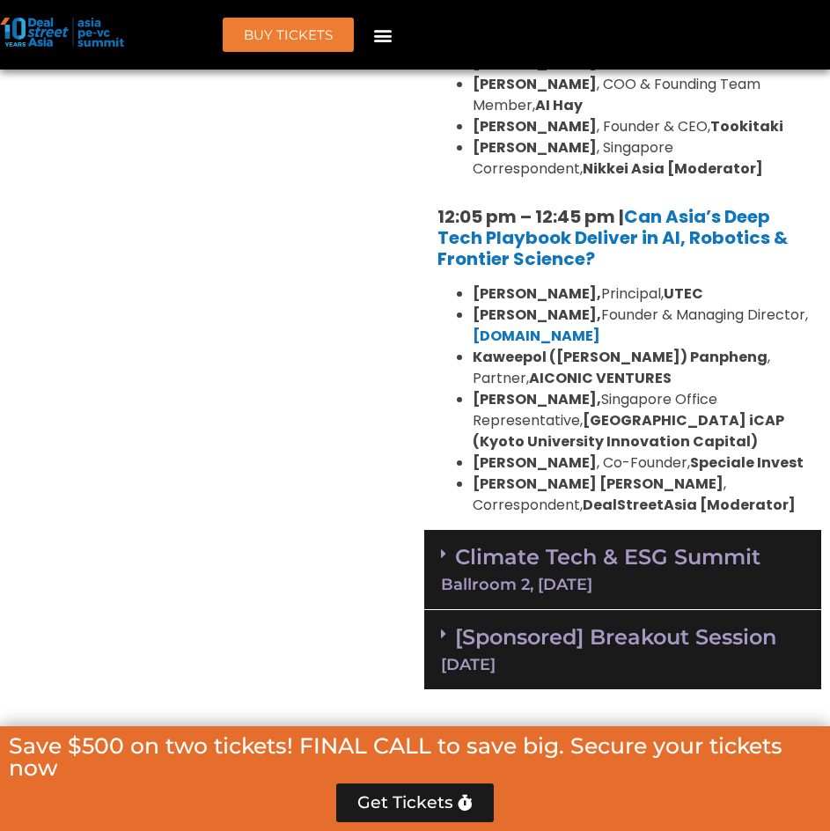
click at [657, 576] on div "Ballroom 2, [DATE]" at bounding box center [623, 584] width 364 height 16
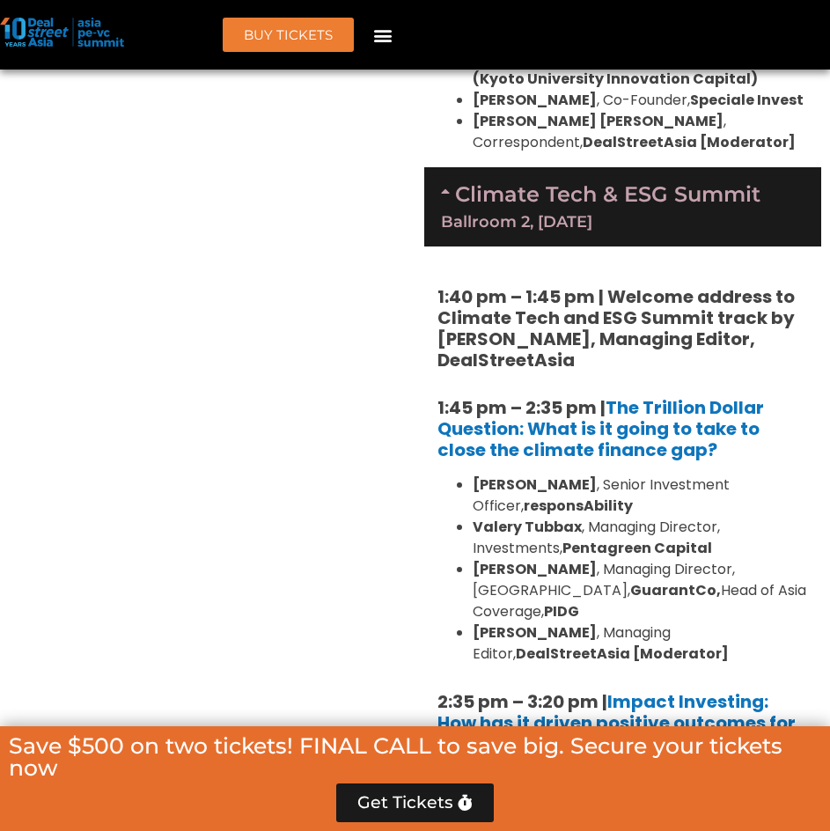
scroll to position [2072, 0]
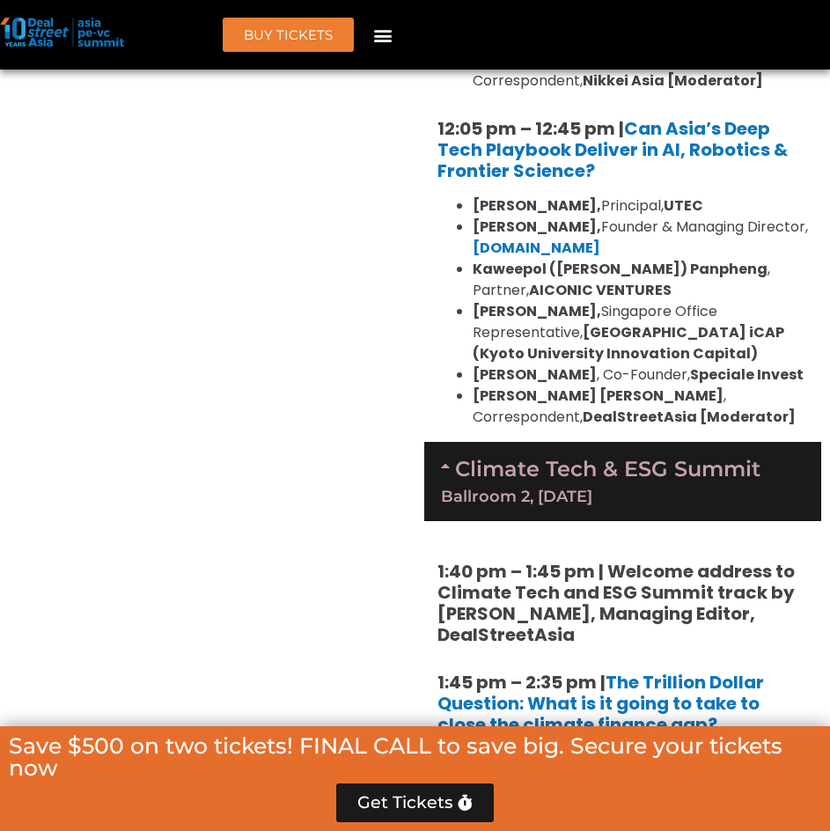
click at [642, 442] on div "Climate Tech & ESG Summit Ballroom 2, [DATE]" at bounding box center [623, 481] width 398 height 79
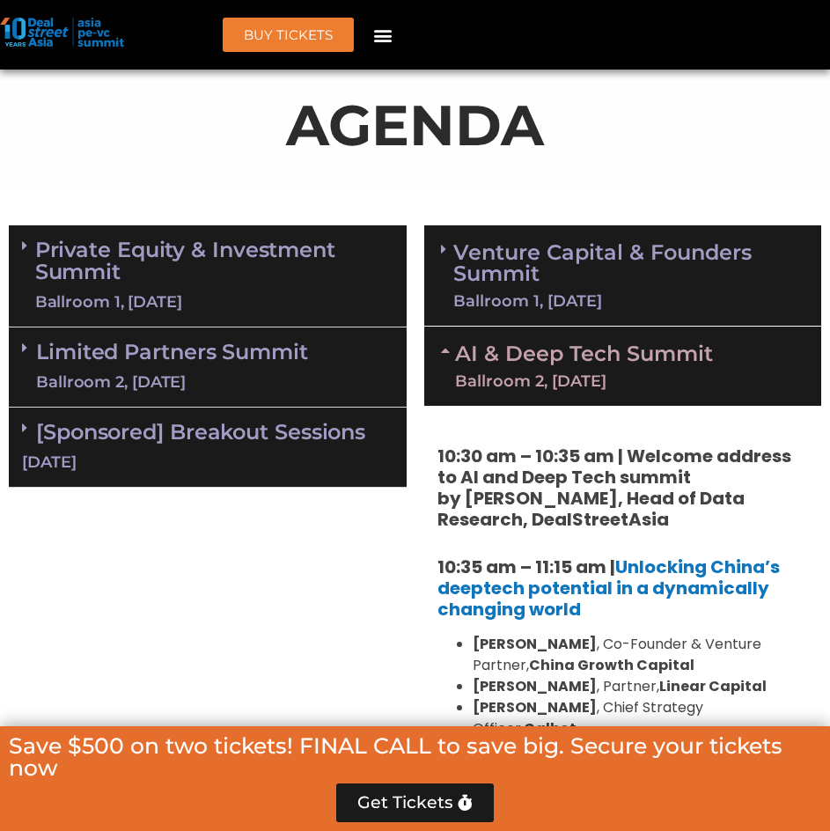
scroll to position [928, 0]
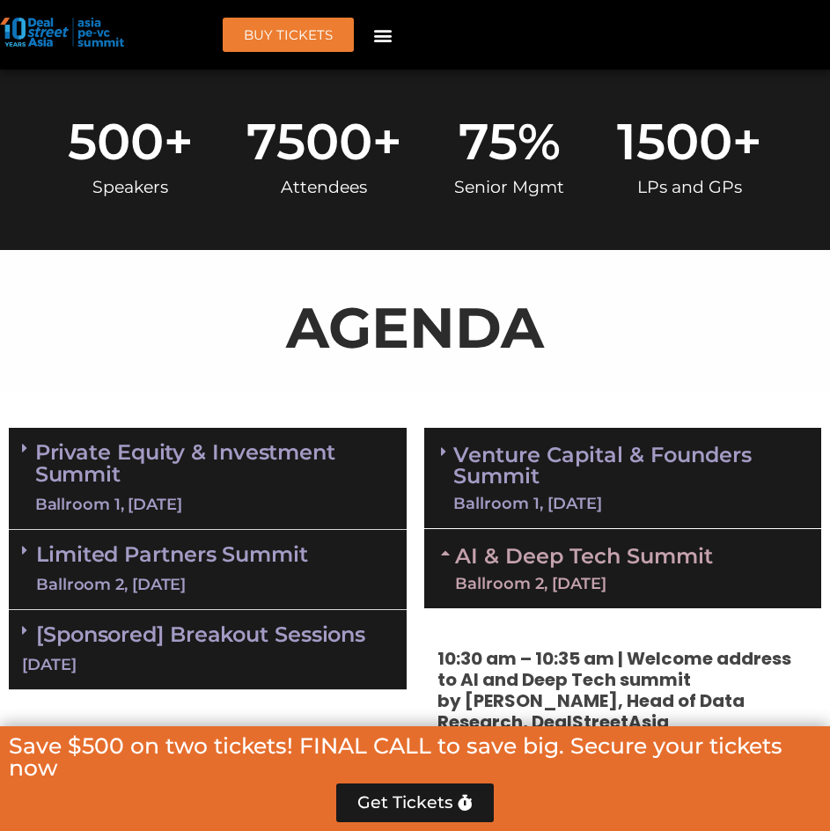
click at [623, 558] on link "AI & Deep Tech Summit Ballroom 2, [DATE]" at bounding box center [584, 569] width 258 height 46
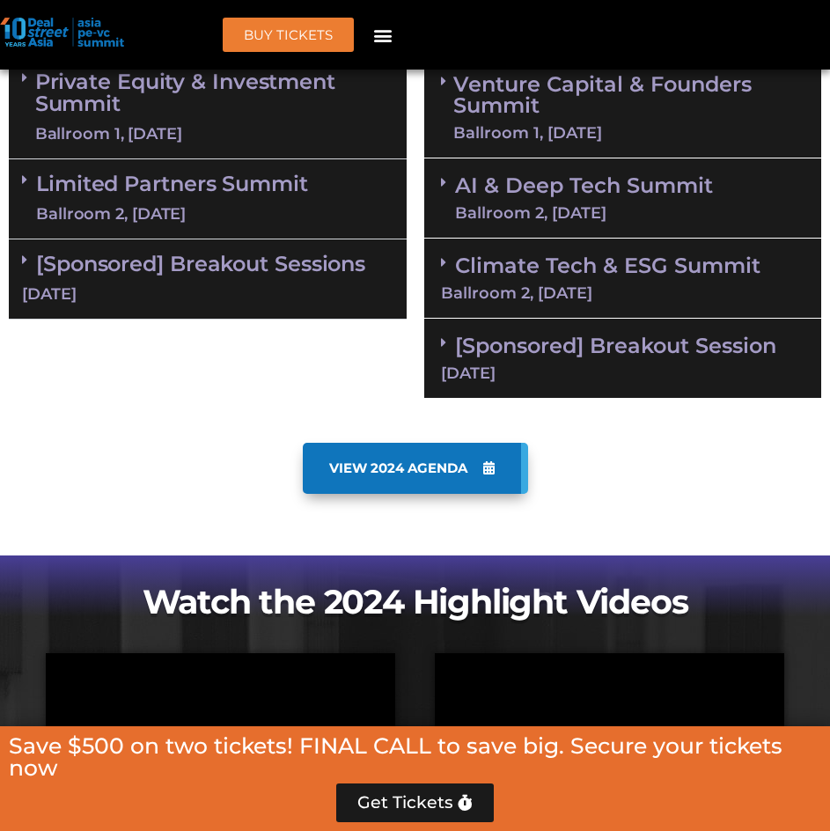
scroll to position [1280, 0]
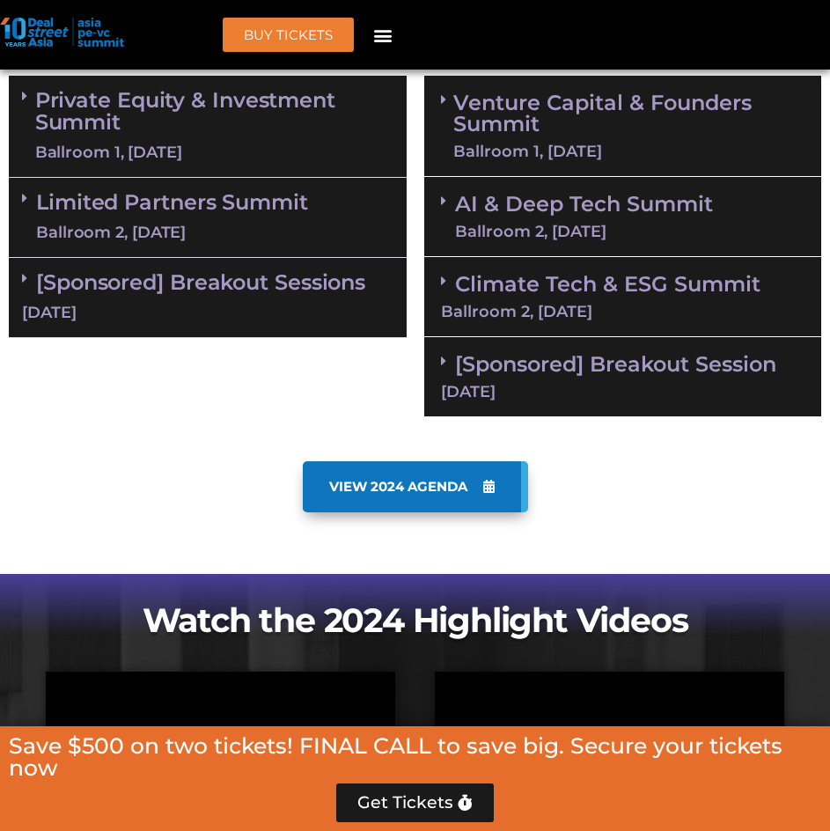
click at [616, 397] on div "[DATE]" at bounding box center [623, 392] width 364 height 16
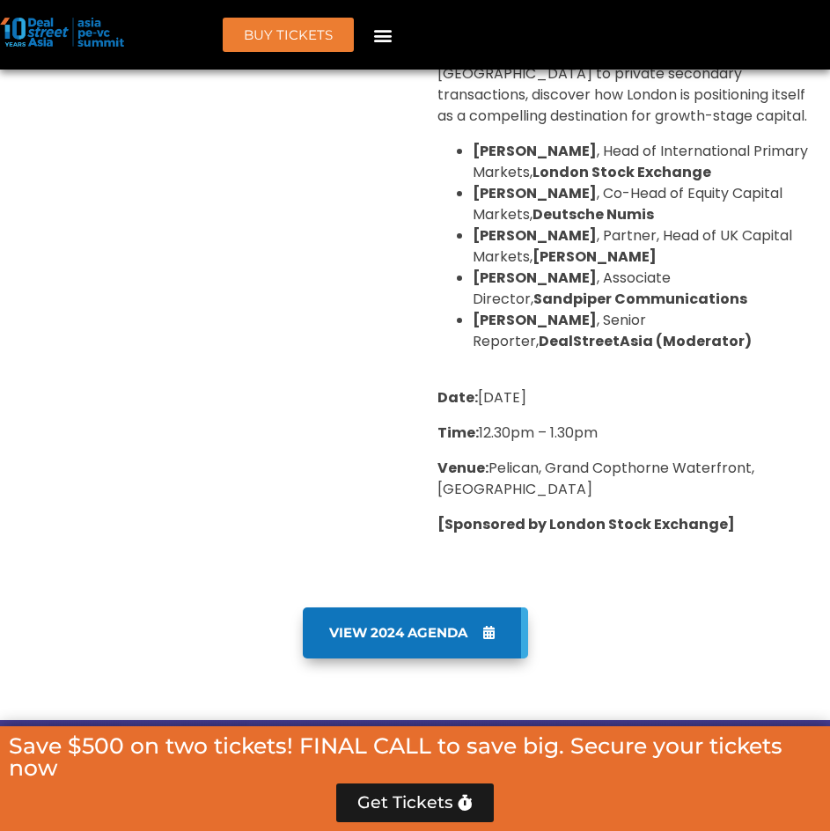
scroll to position [2072, 0]
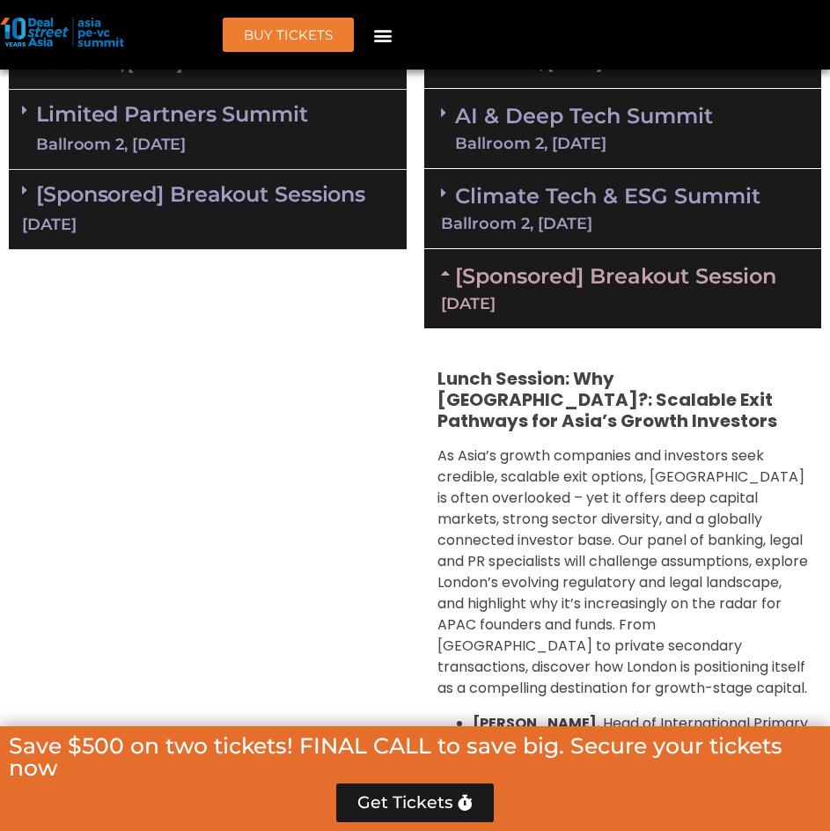
click at [612, 305] on div "[DATE]" at bounding box center [623, 304] width 364 height 16
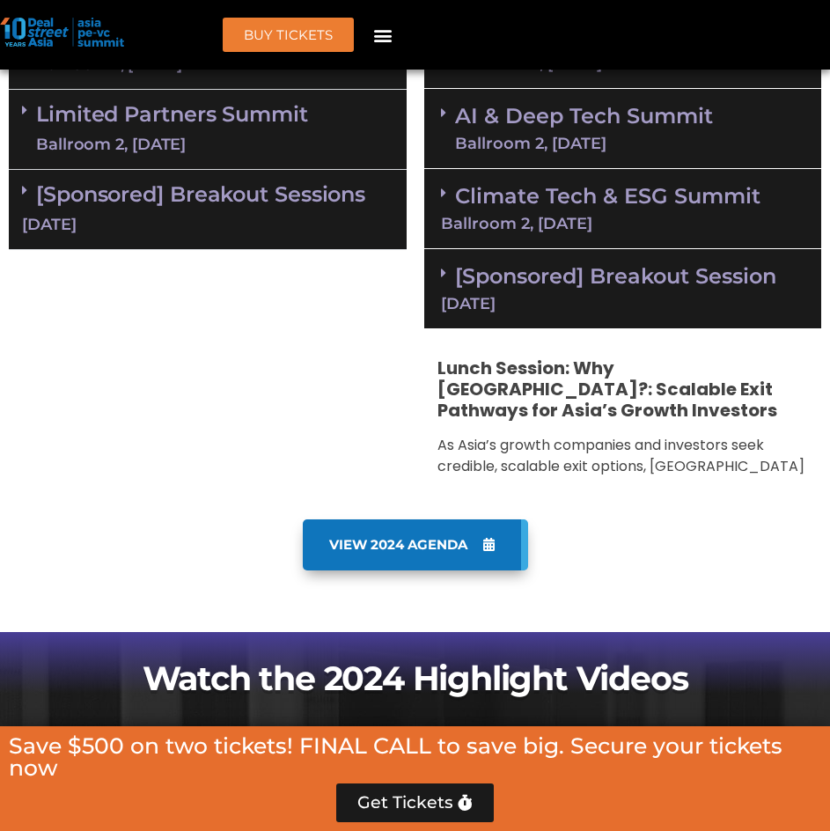
scroll to position [928, 0]
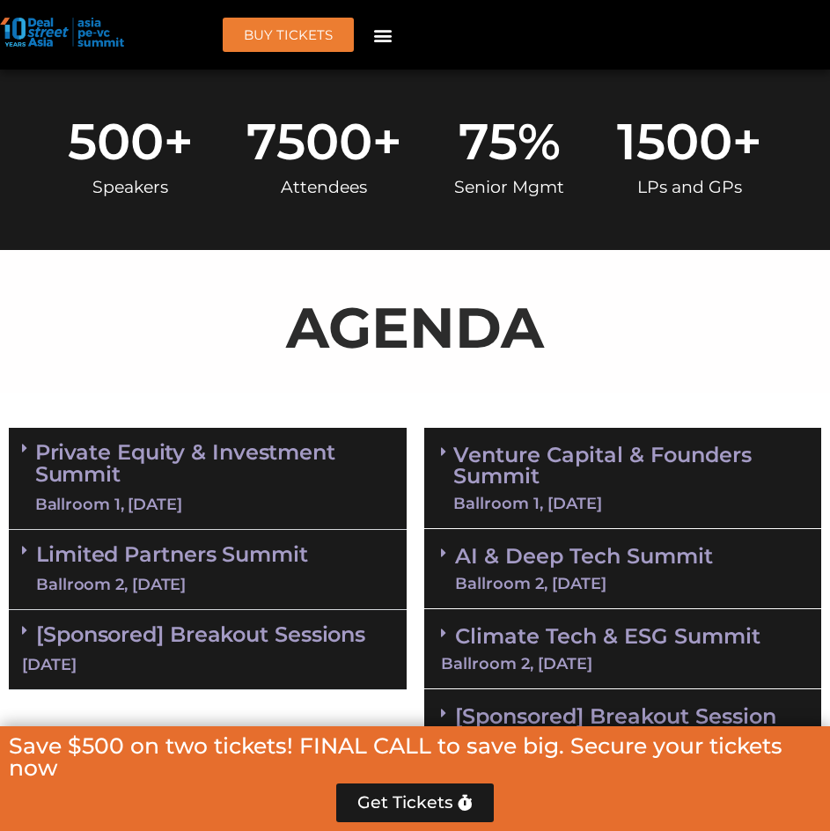
click at [596, 469] on link "Venture Capital & Founders​ Summit Ballroom 1, [DATE]" at bounding box center [628, 477] width 351 height 67
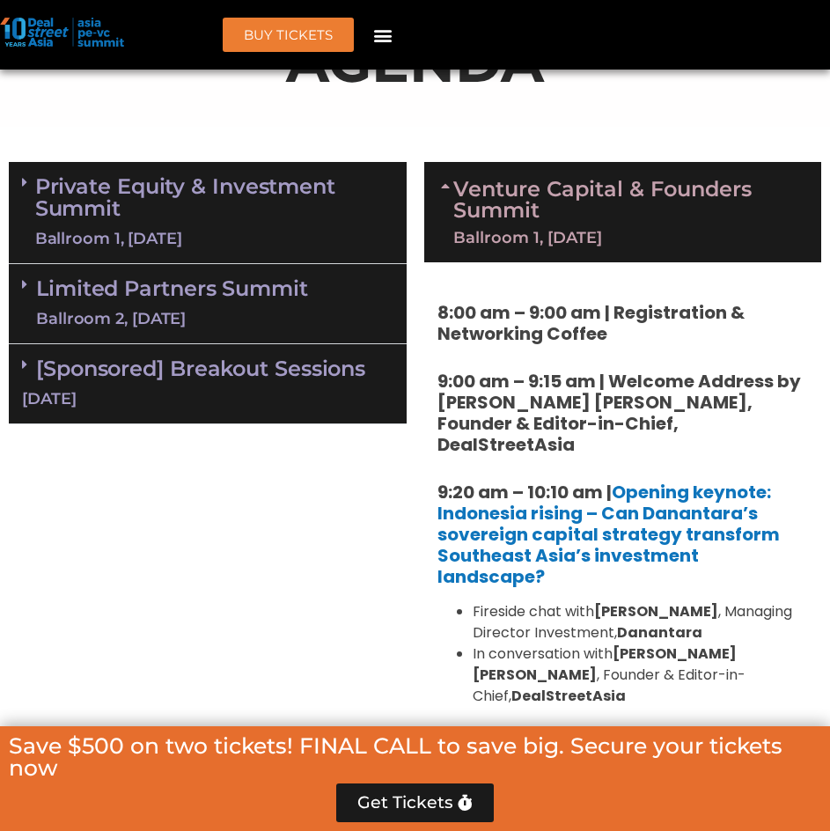
scroll to position [1016, 0]
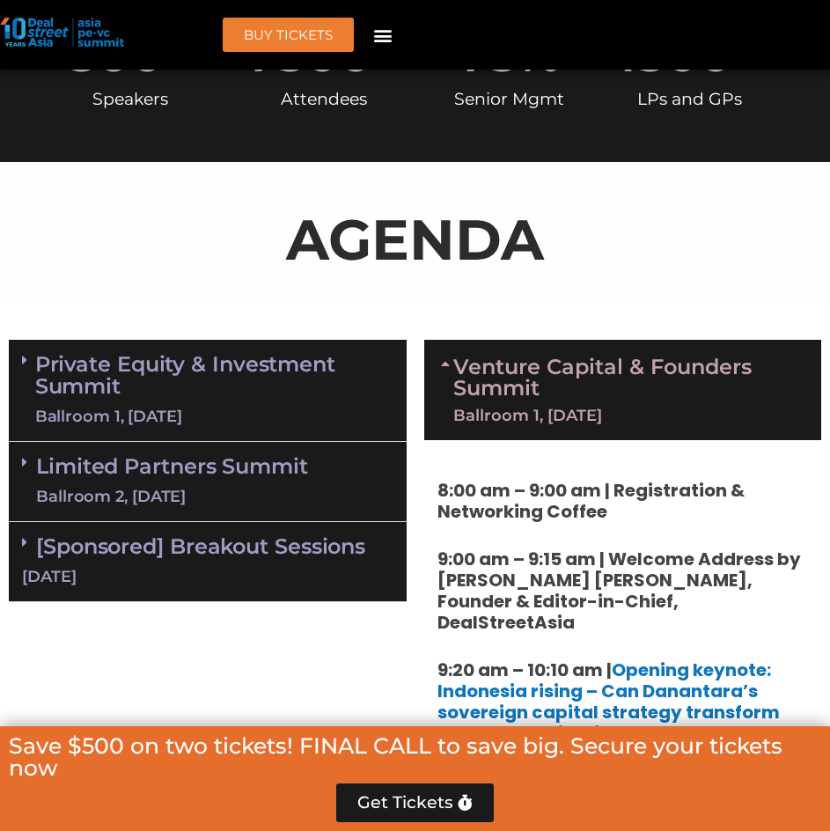
click at [461, 365] on link "Venture Capital & Founders​ Summit Ballroom 1, [DATE]" at bounding box center [628, 389] width 351 height 67
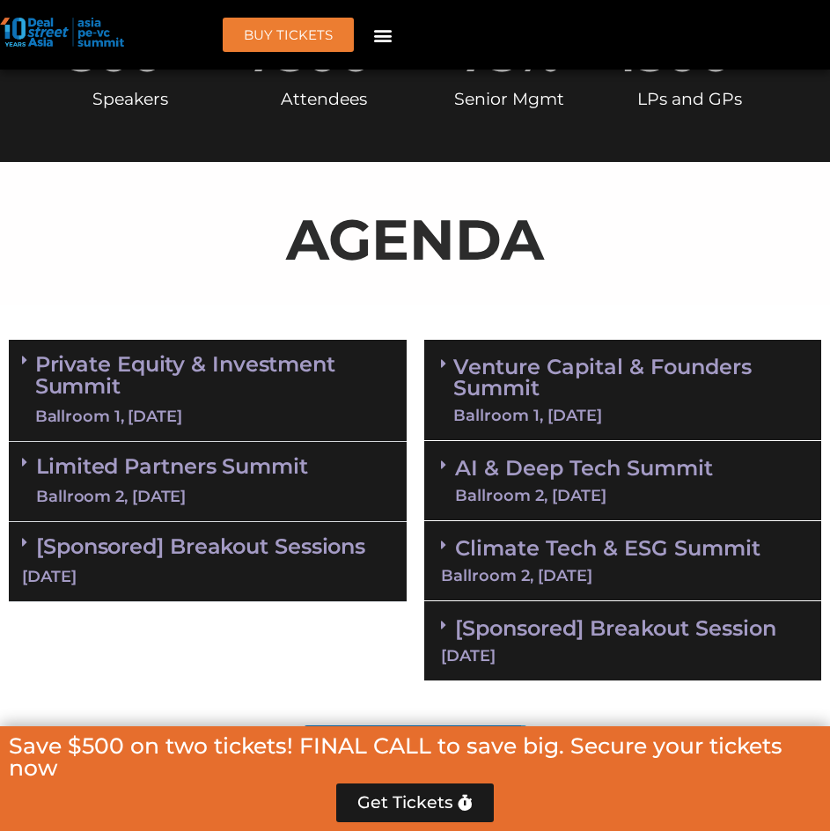
click at [545, 372] on link "Venture Capital & Founders​ Summit Ballroom 1, [DATE]" at bounding box center [628, 389] width 351 height 67
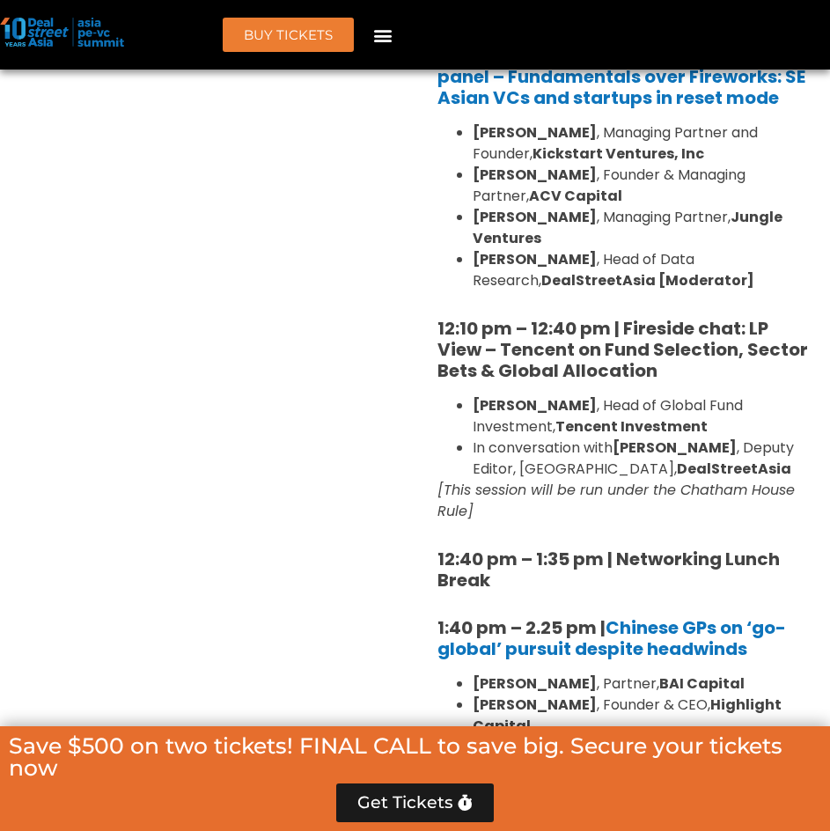
scroll to position [2336, 0]
